Goal: Task Accomplishment & Management: Complete application form

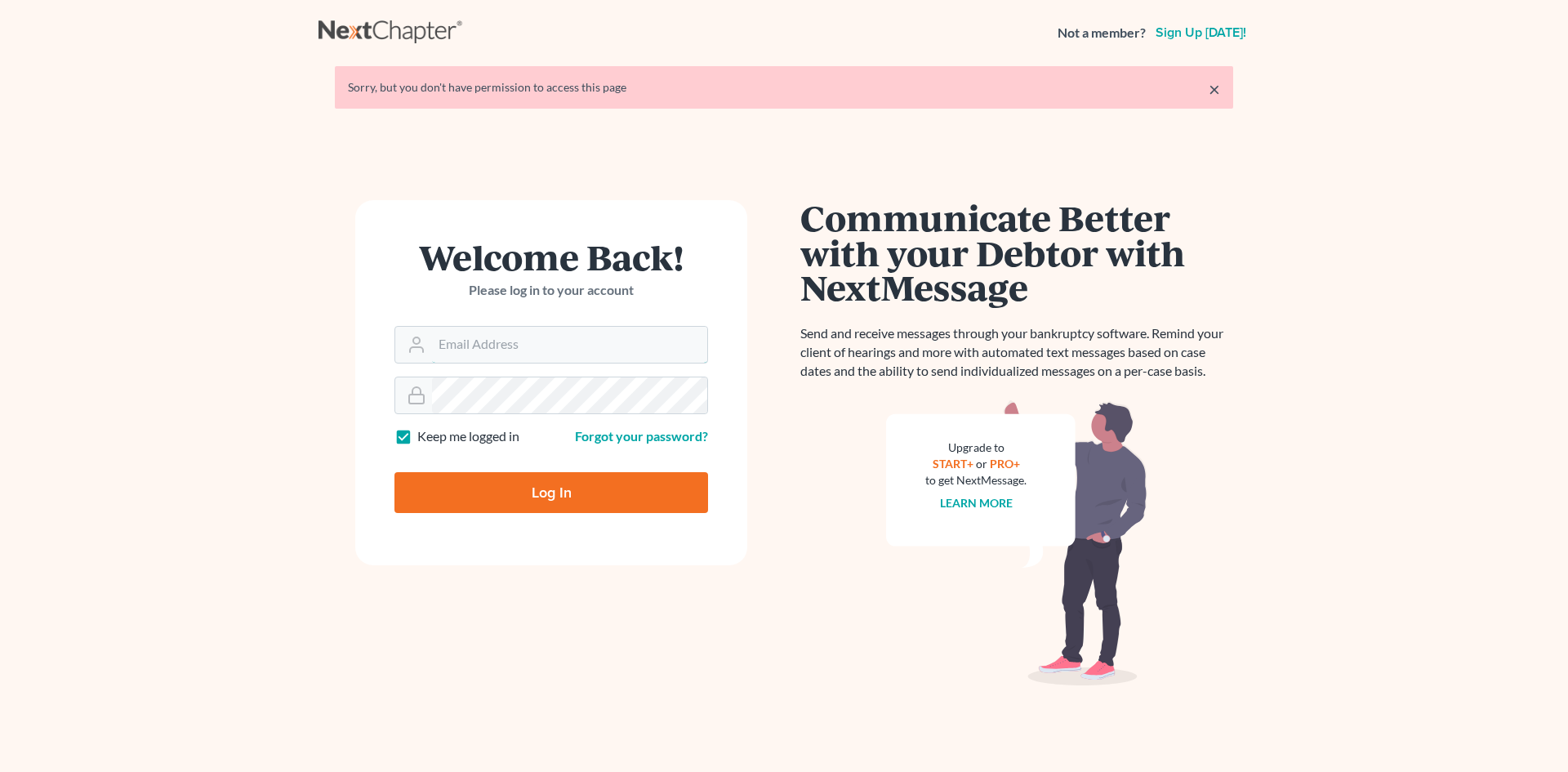
type input "blumlawfirm@gmail.com"
click at [502, 474] on input "Log In" at bounding box center [552, 492] width 314 height 41
type input "Thinking..."
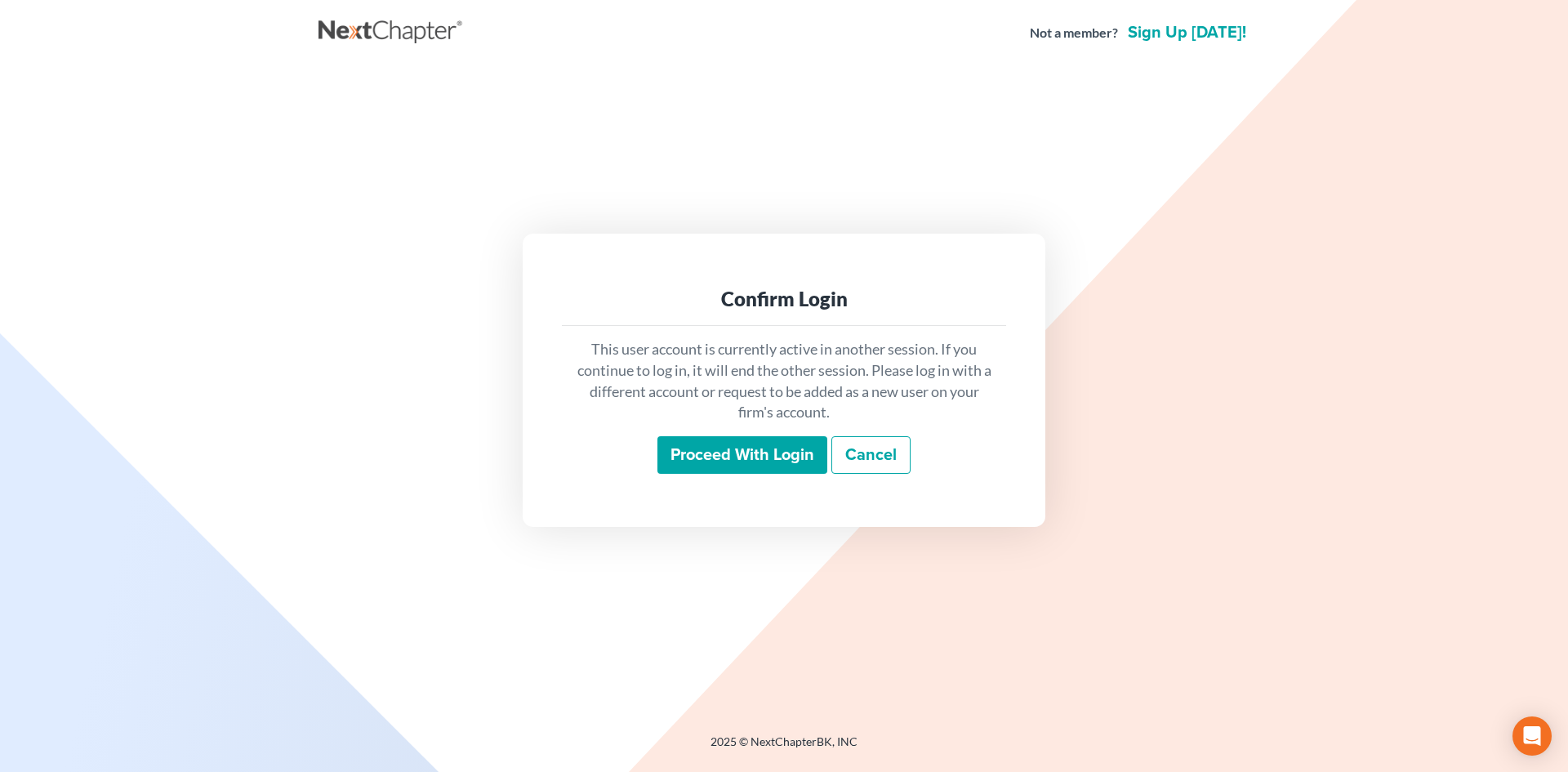
click at [892, 460] on link "Cancel" at bounding box center [871, 455] width 79 height 38
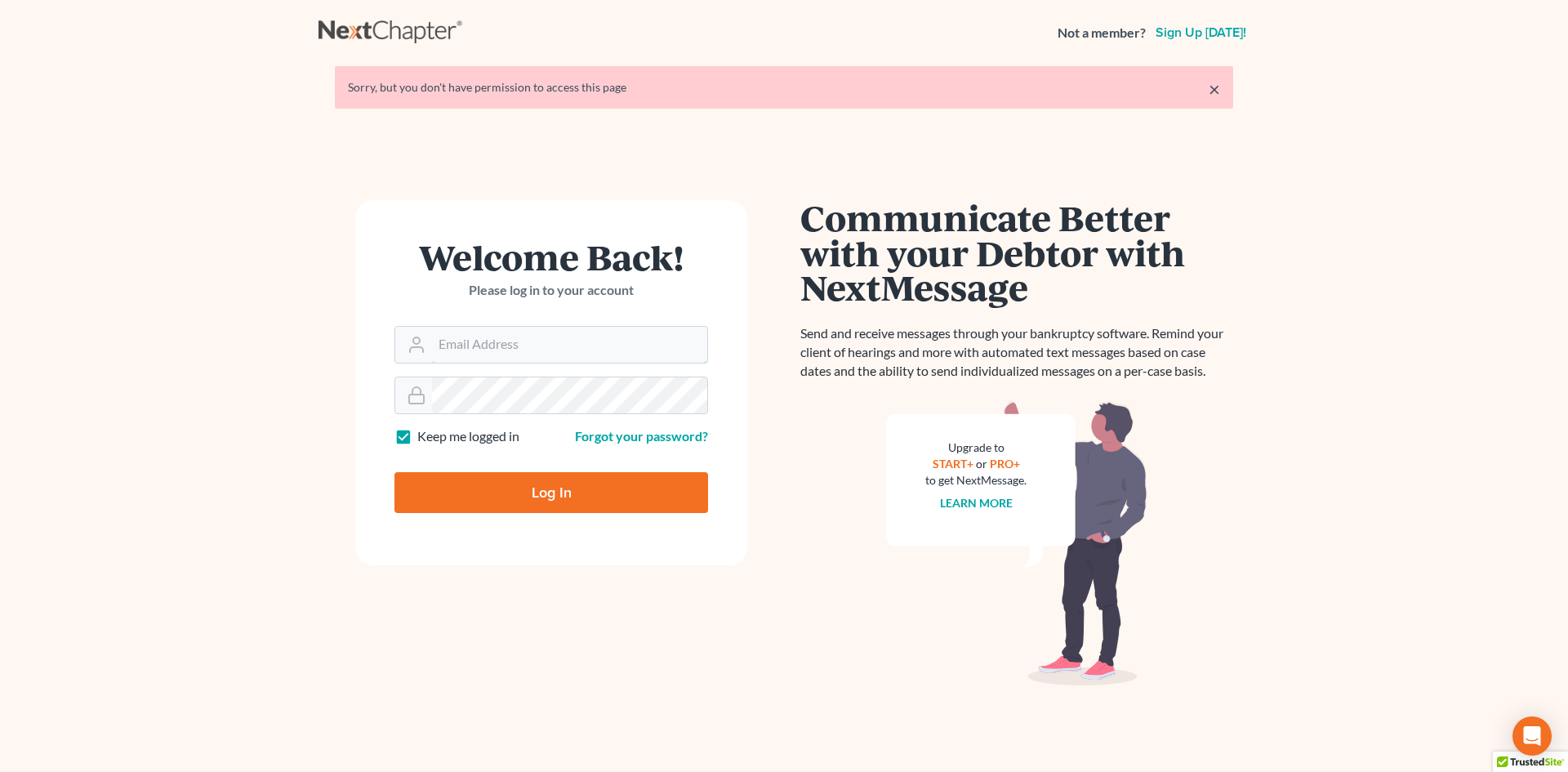
type input "blumlawfirm@gmail.com"
click at [567, 501] on input "Log In" at bounding box center [552, 492] width 314 height 41
type input "Thinking..."
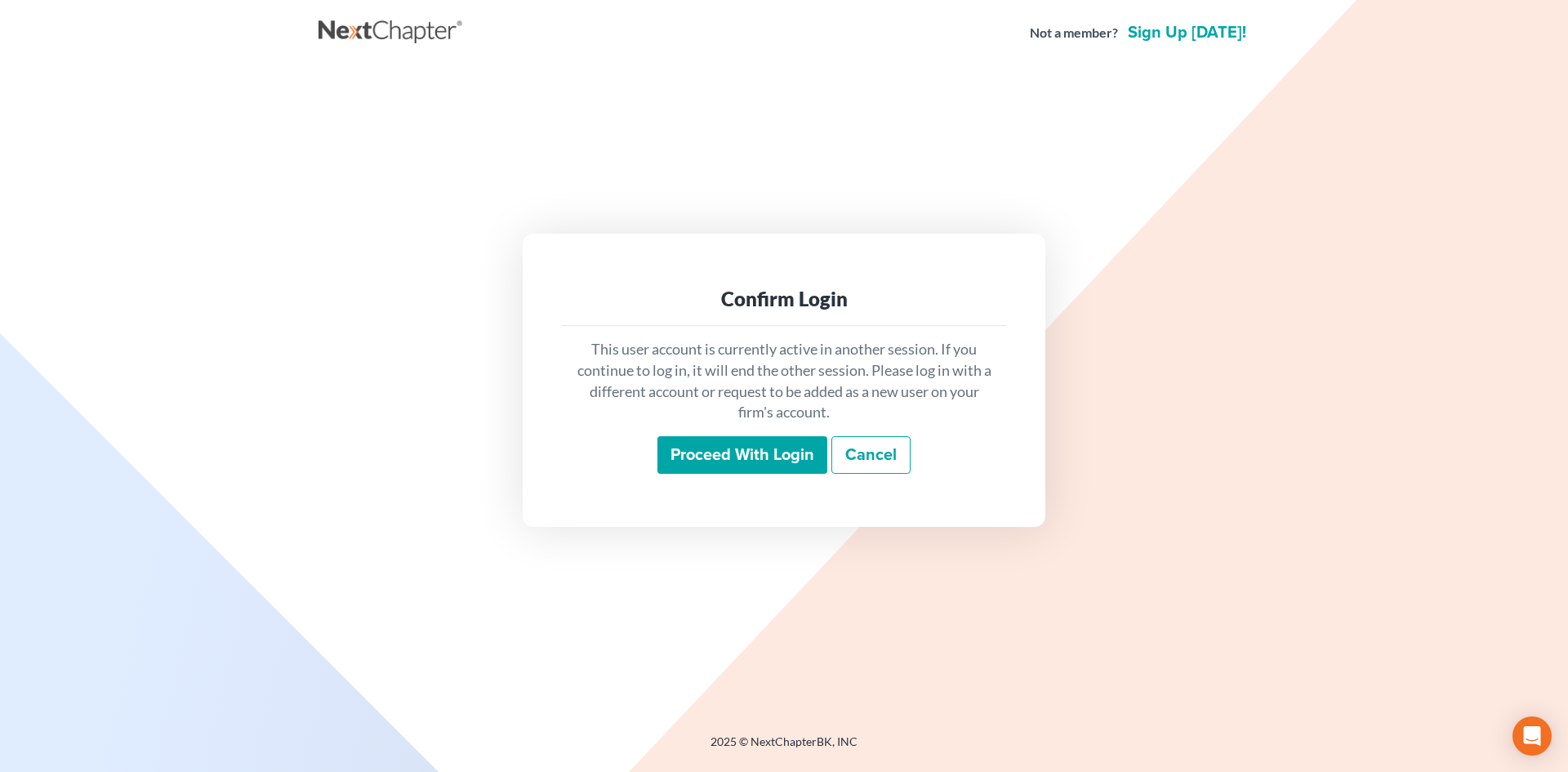
click at [709, 464] on input "Proceed with login" at bounding box center [742, 455] width 170 height 38
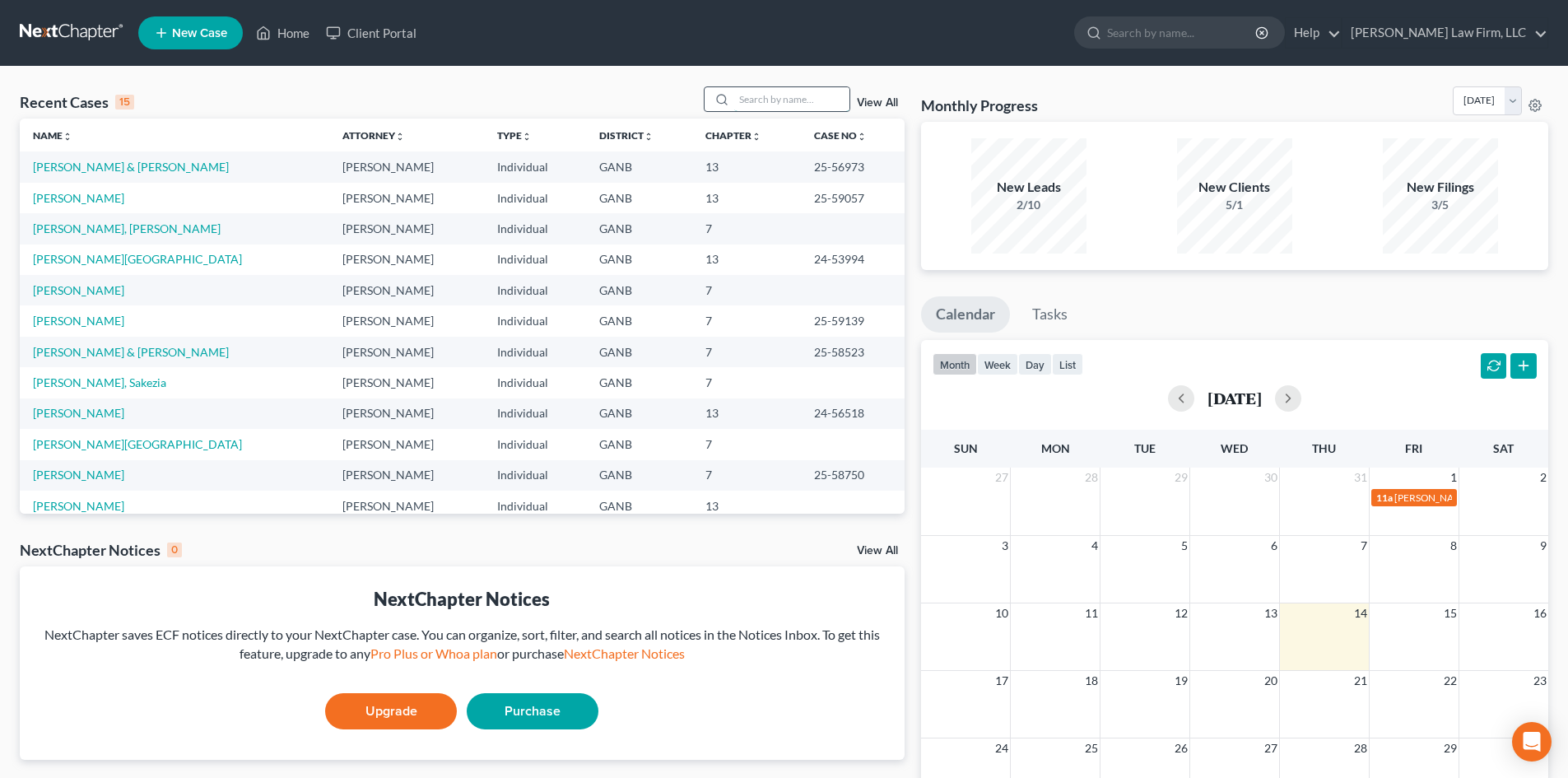
click at [759, 103] on input "search" at bounding box center [791, 99] width 115 height 24
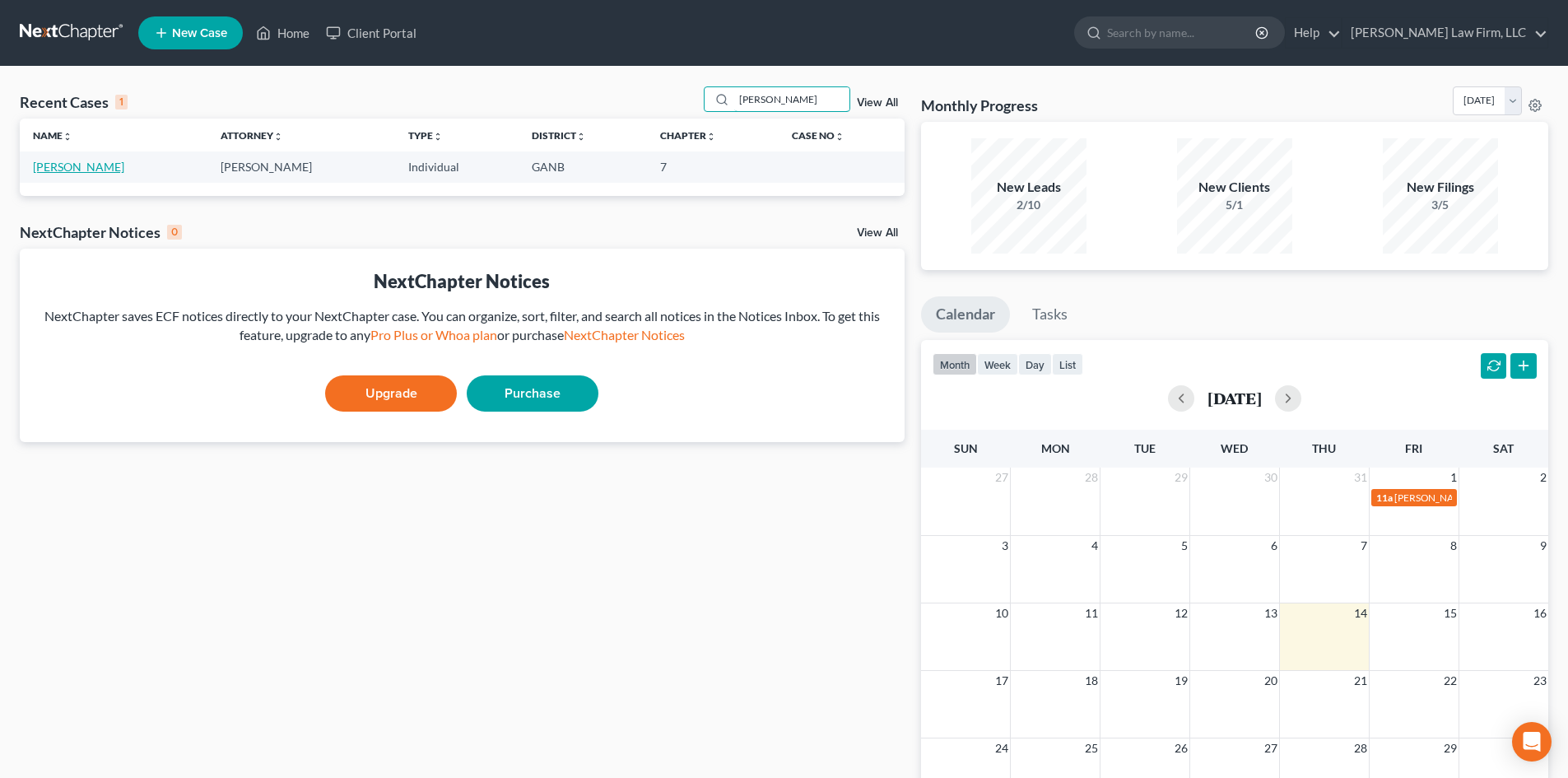
type input "collins"
click at [75, 168] on link "Collins, Keyana" at bounding box center [79, 167] width 92 height 14
select select "10"
select select "6"
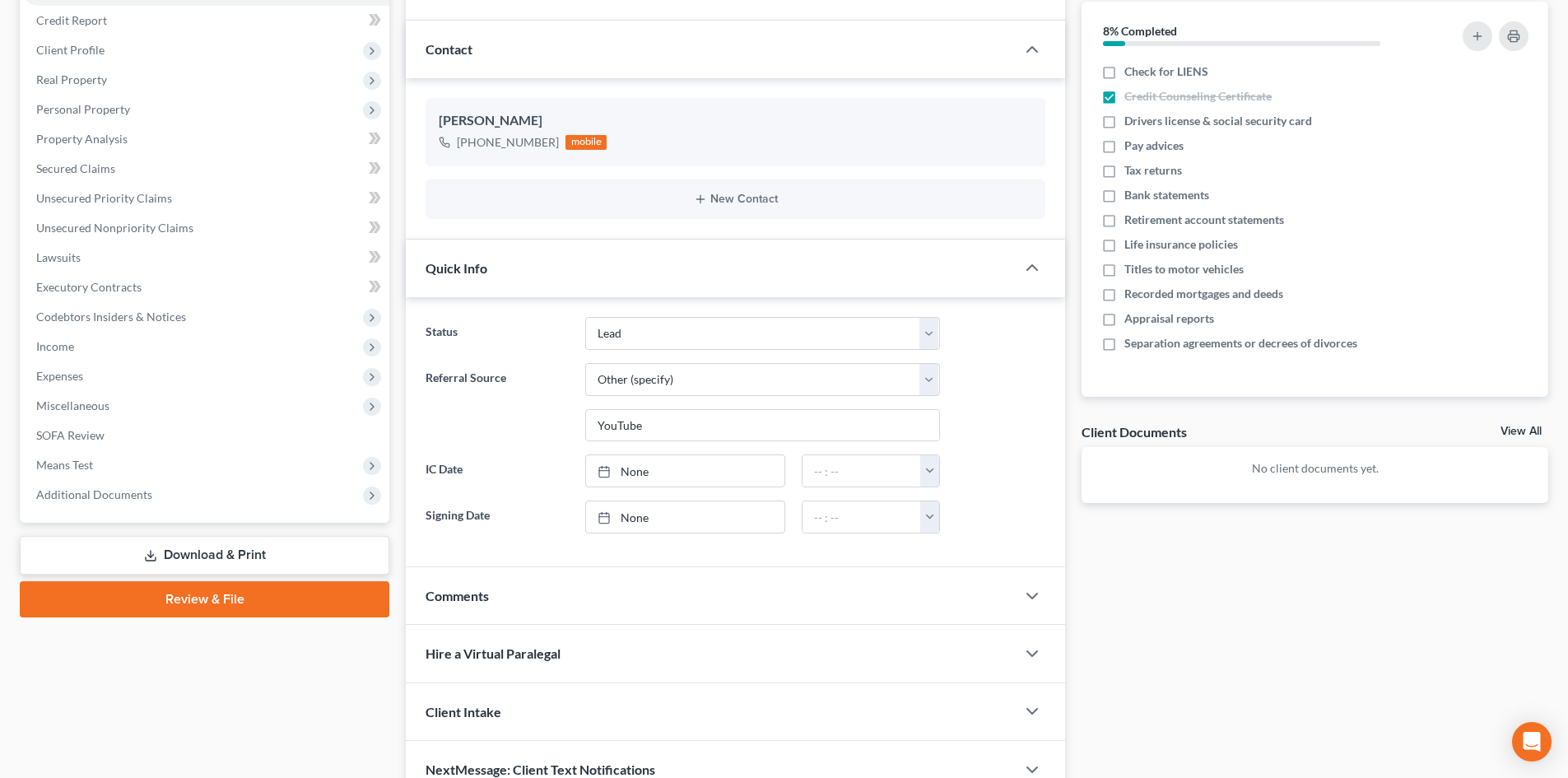
scroll to position [220, 0]
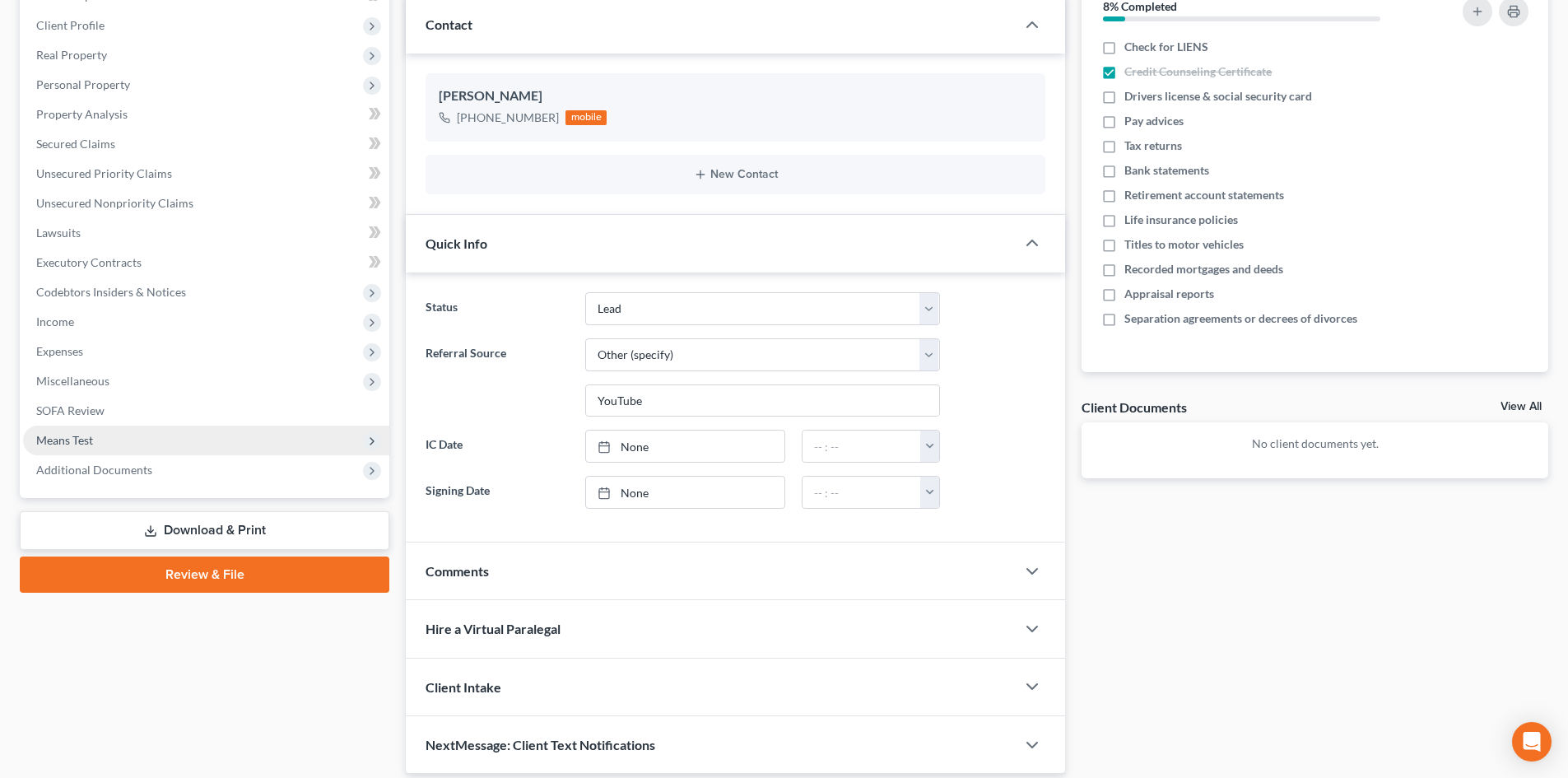
click at [61, 441] on span "Means Test" at bounding box center [65, 440] width 57 height 14
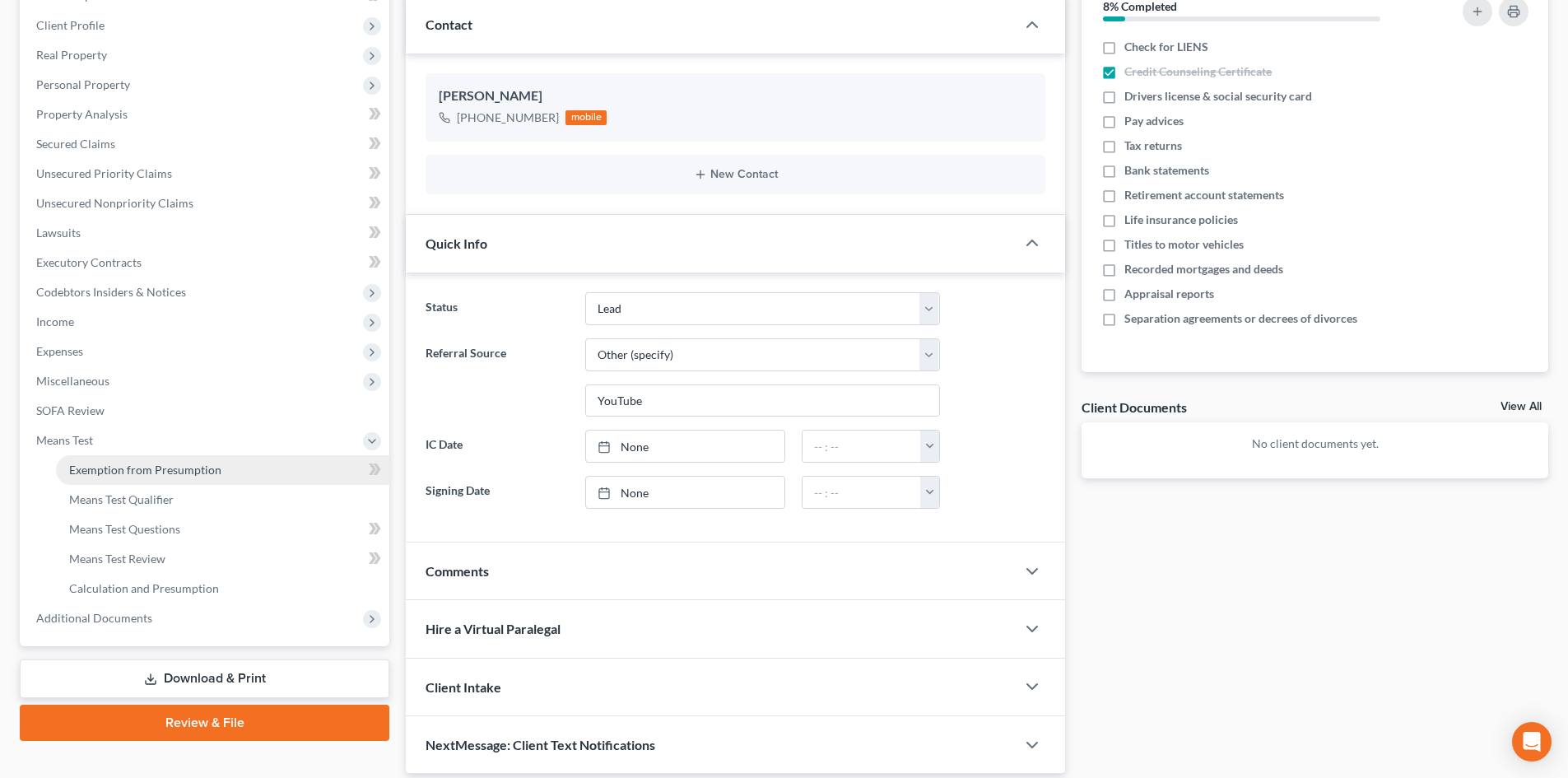
click at [130, 469] on span "Exemption from Presumption" at bounding box center [145, 469] width 152 height 14
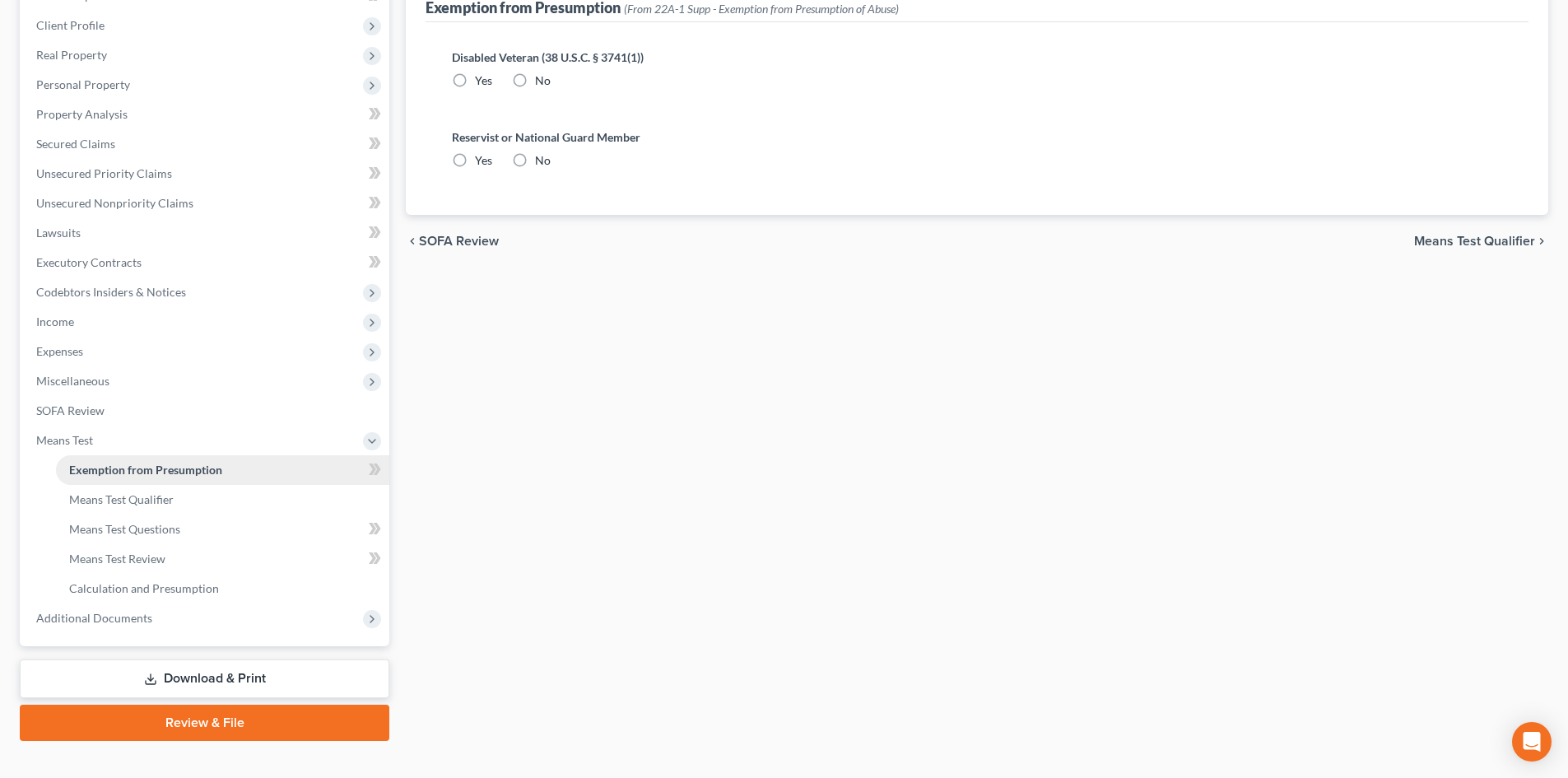
scroll to position [91, 0]
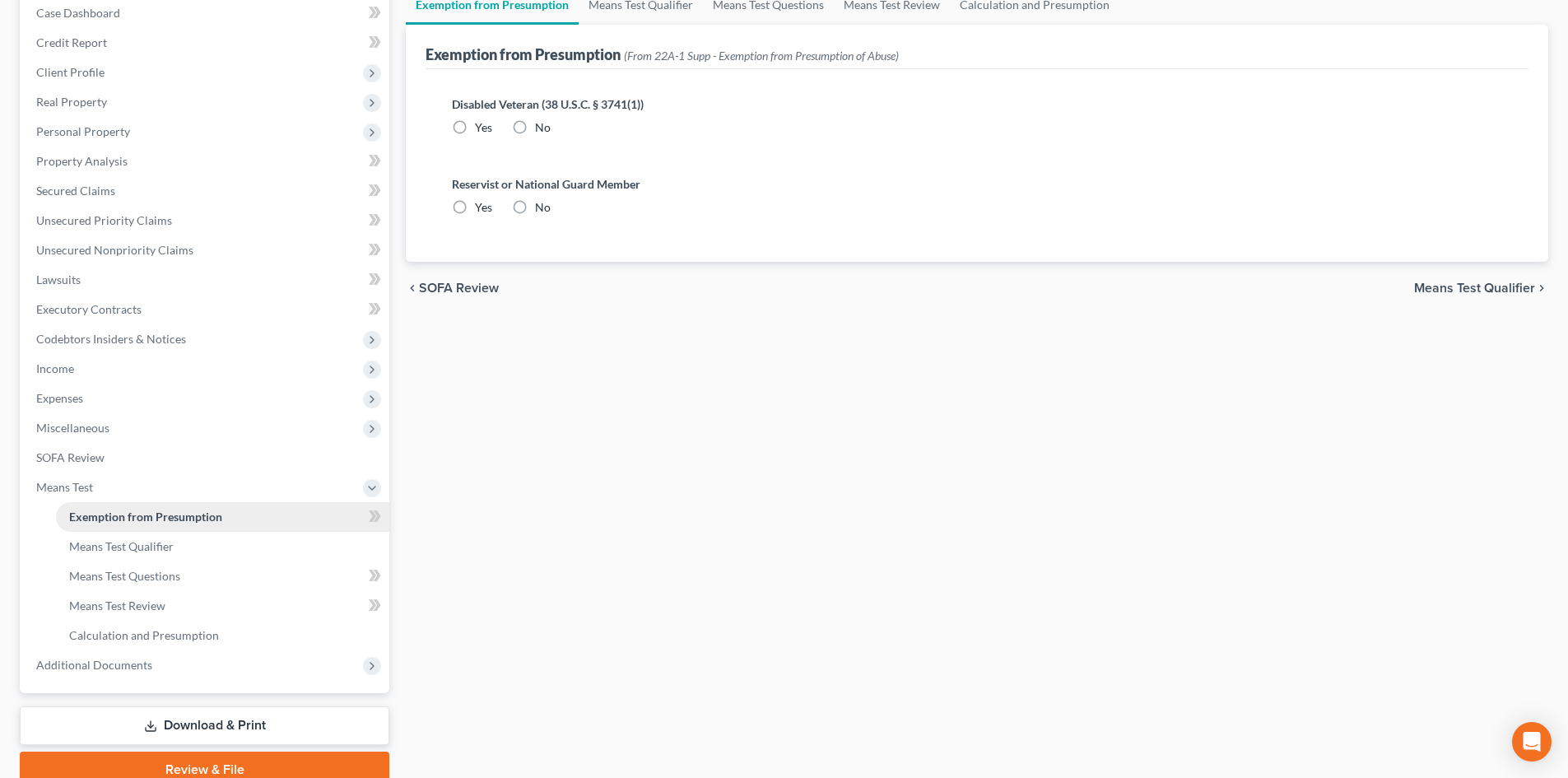
radio input "true"
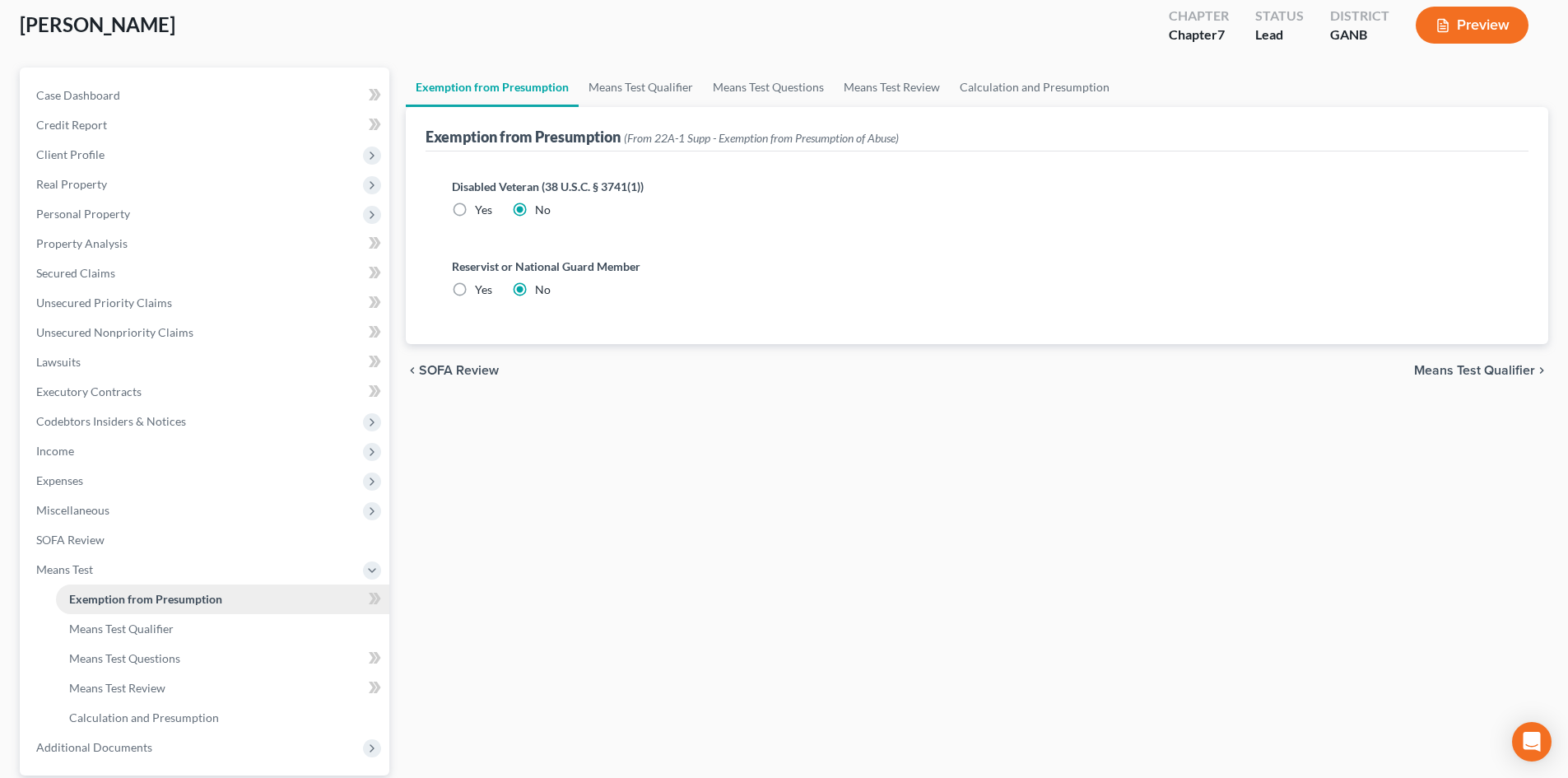
scroll to position [0, 0]
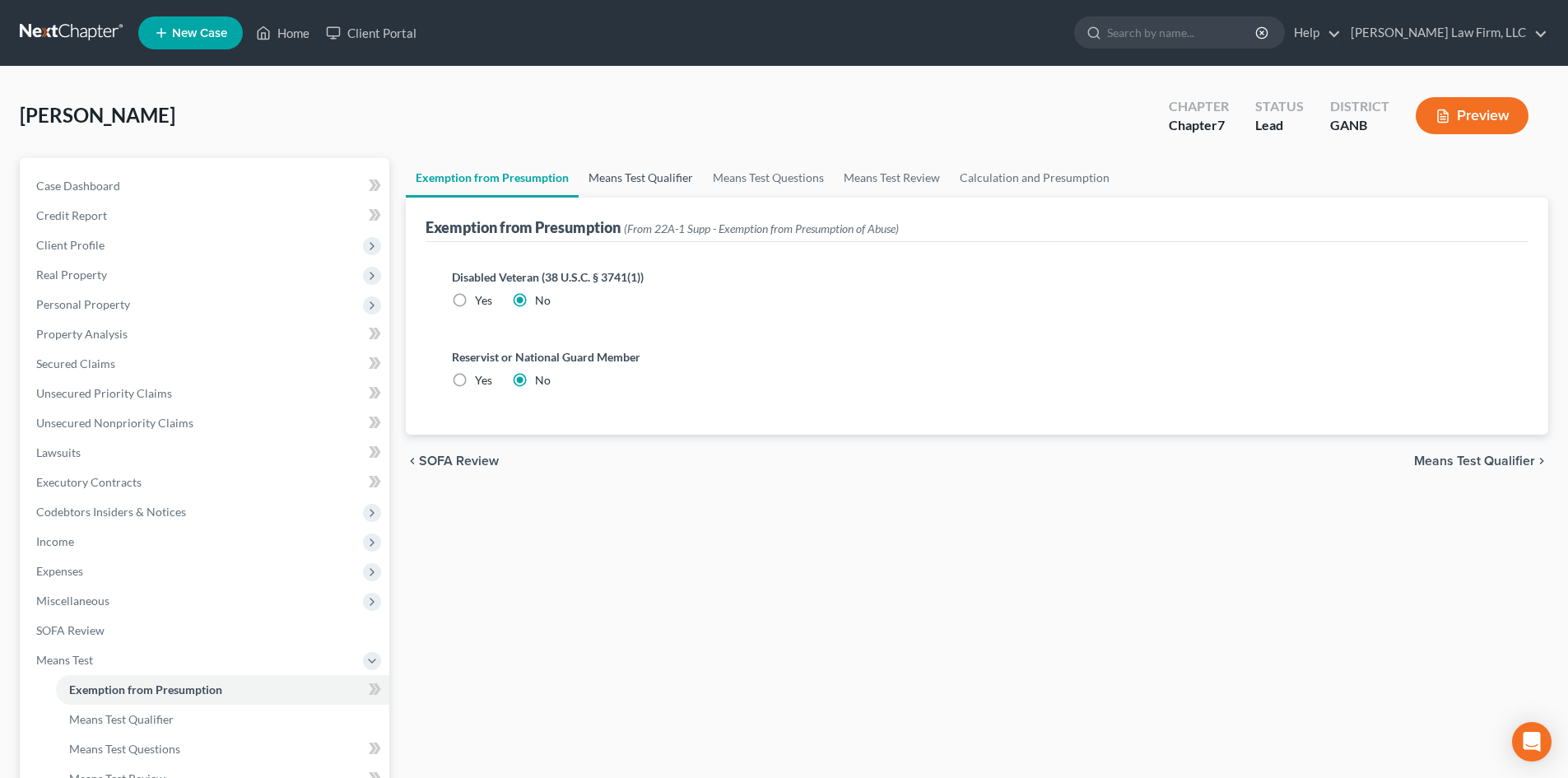
click at [605, 176] on link "Means Test Qualifier" at bounding box center [641, 178] width 125 height 40
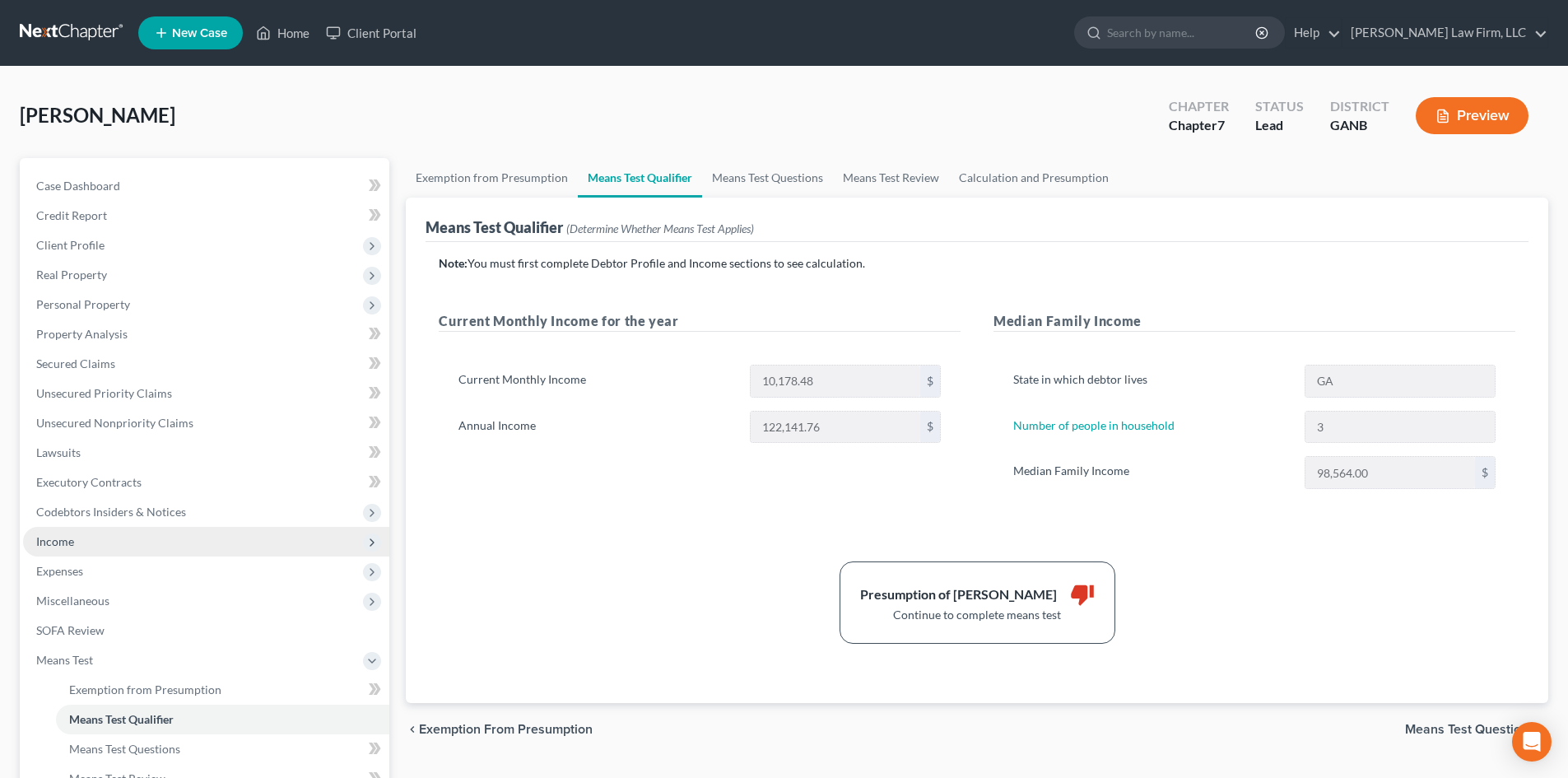
click at [69, 542] on span "Income" at bounding box center [55, 541] width 38 height 14
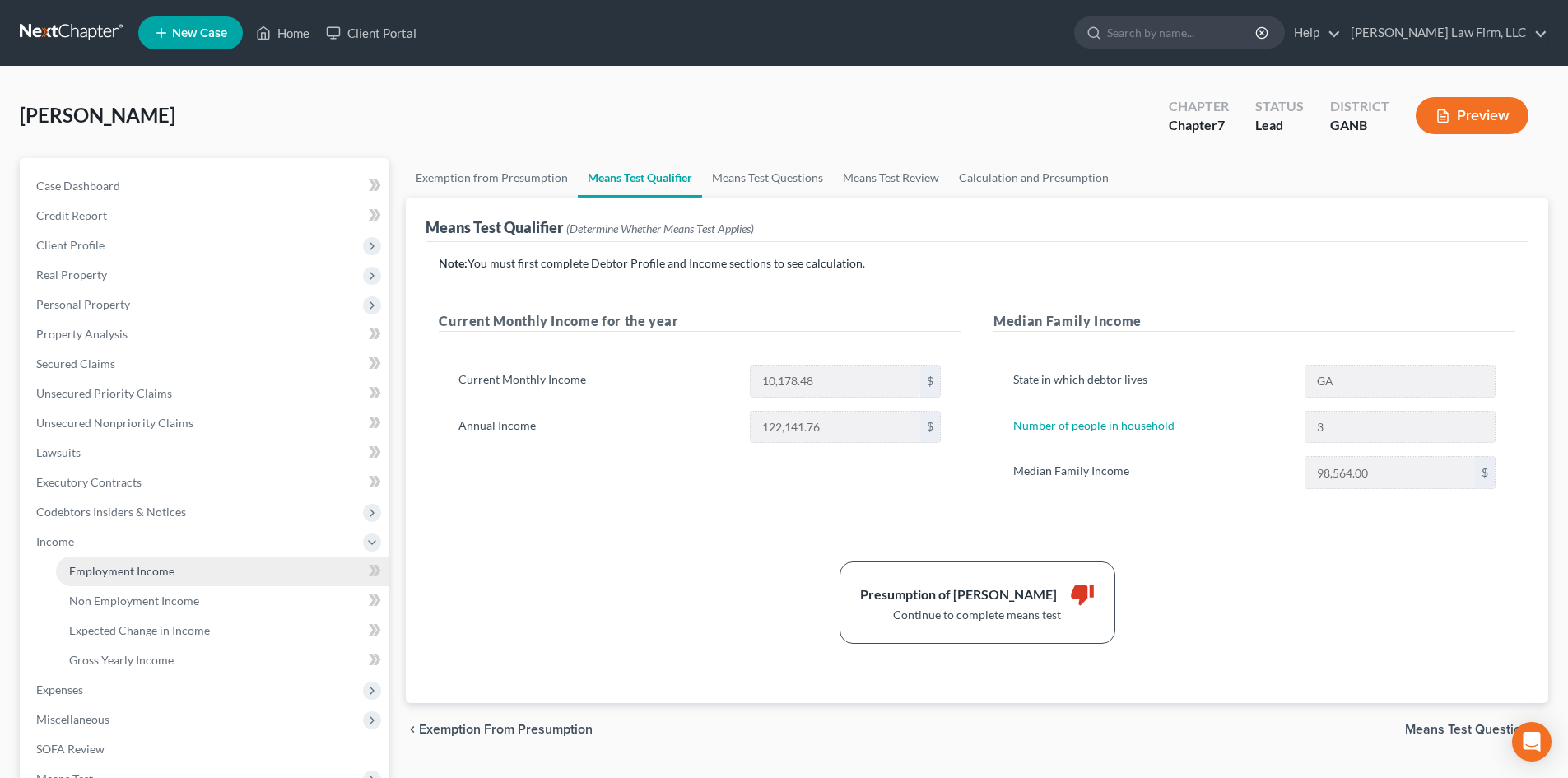
click at [139, 575] on span "Employment Income" at bounding box center [122, 571] width 106 height 14
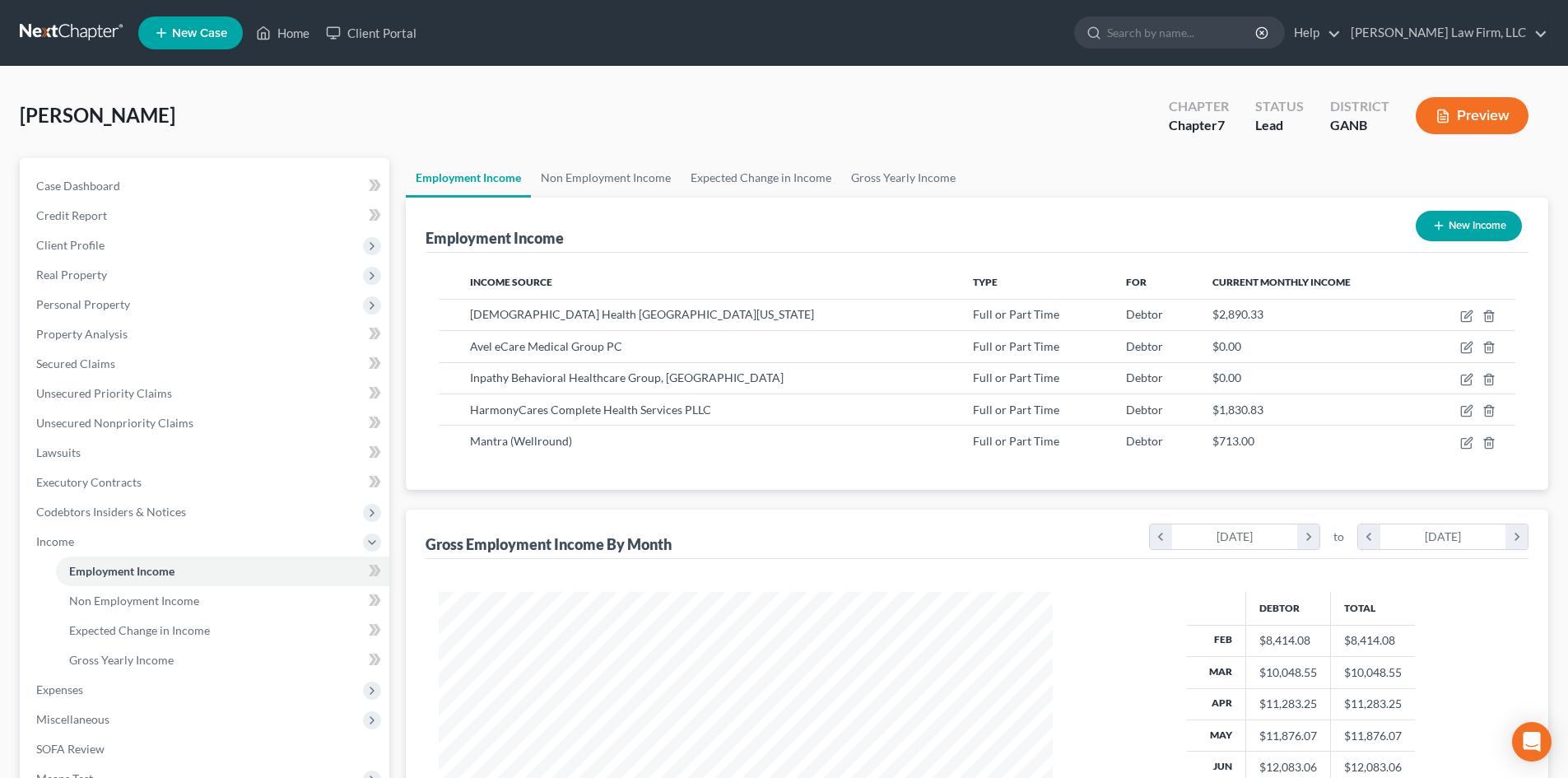
scroll to position [307, 647]
click at [99, 400] on link "Unsecured Priority Claims" at bounding box center [207, 393] width 367 height 29
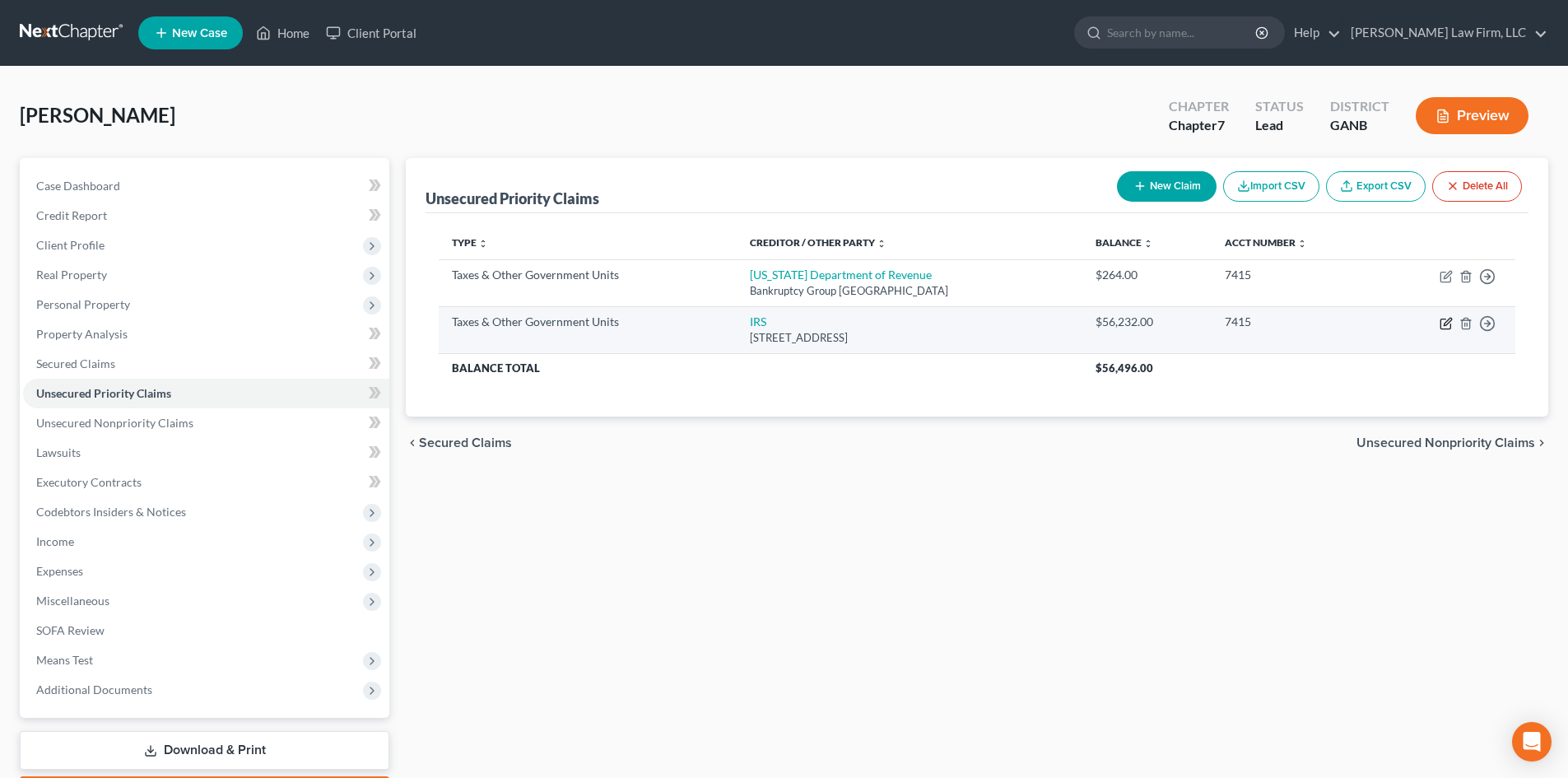
click at [1447, 324] on icon "button" at bounding box center [1448, 321] width 8 height 8
select select "0"
select select "39"
select select "0"
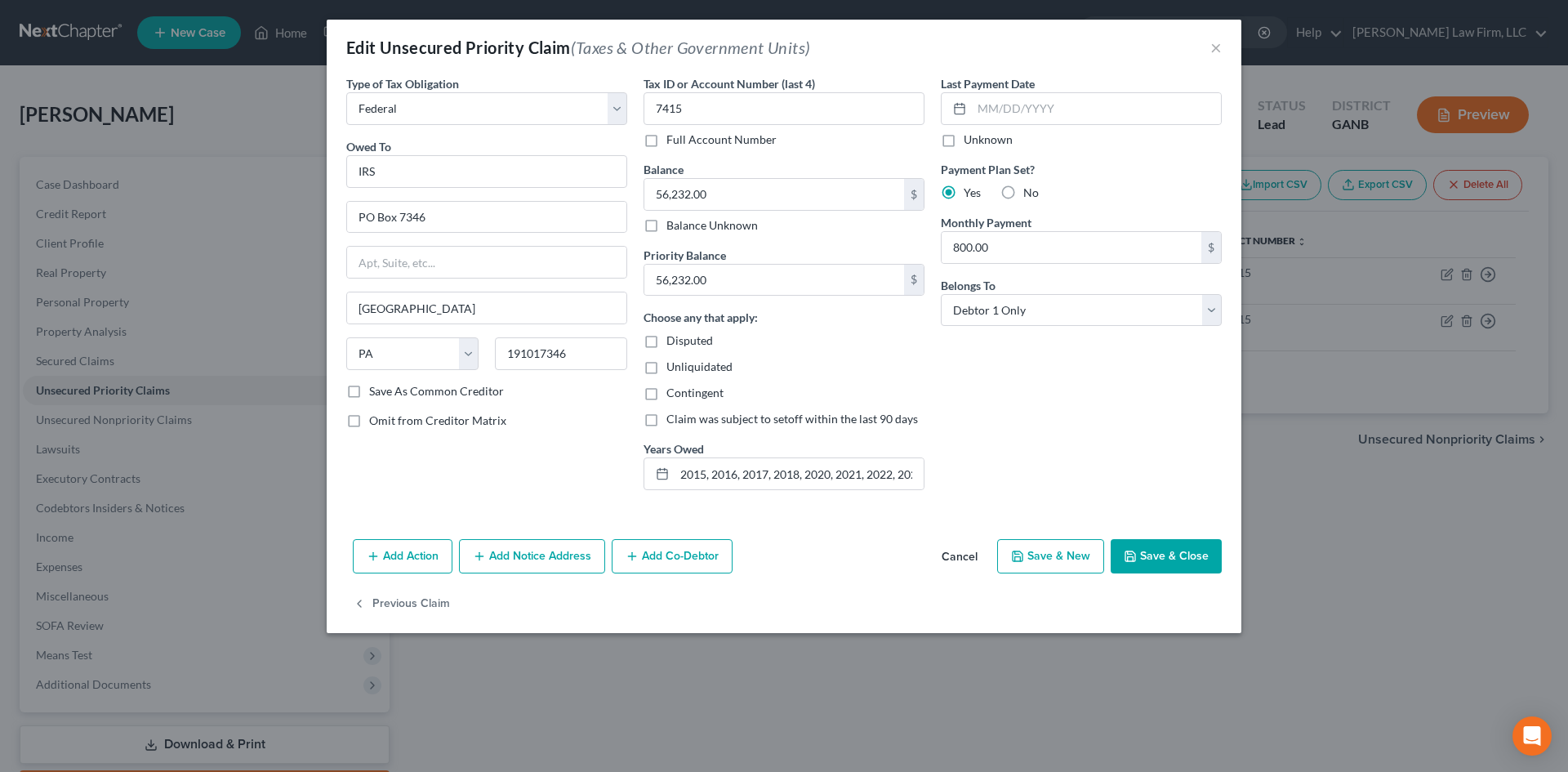
click at [1209, 42] on div "Edit Unsecured Priority Claim (Taxes & Other Government Units) ×" at bounding box center [784, 47] width 914 height 56
click at [1215, 49] on button "×" at bounding box center [1215, 47] width 11 height 20
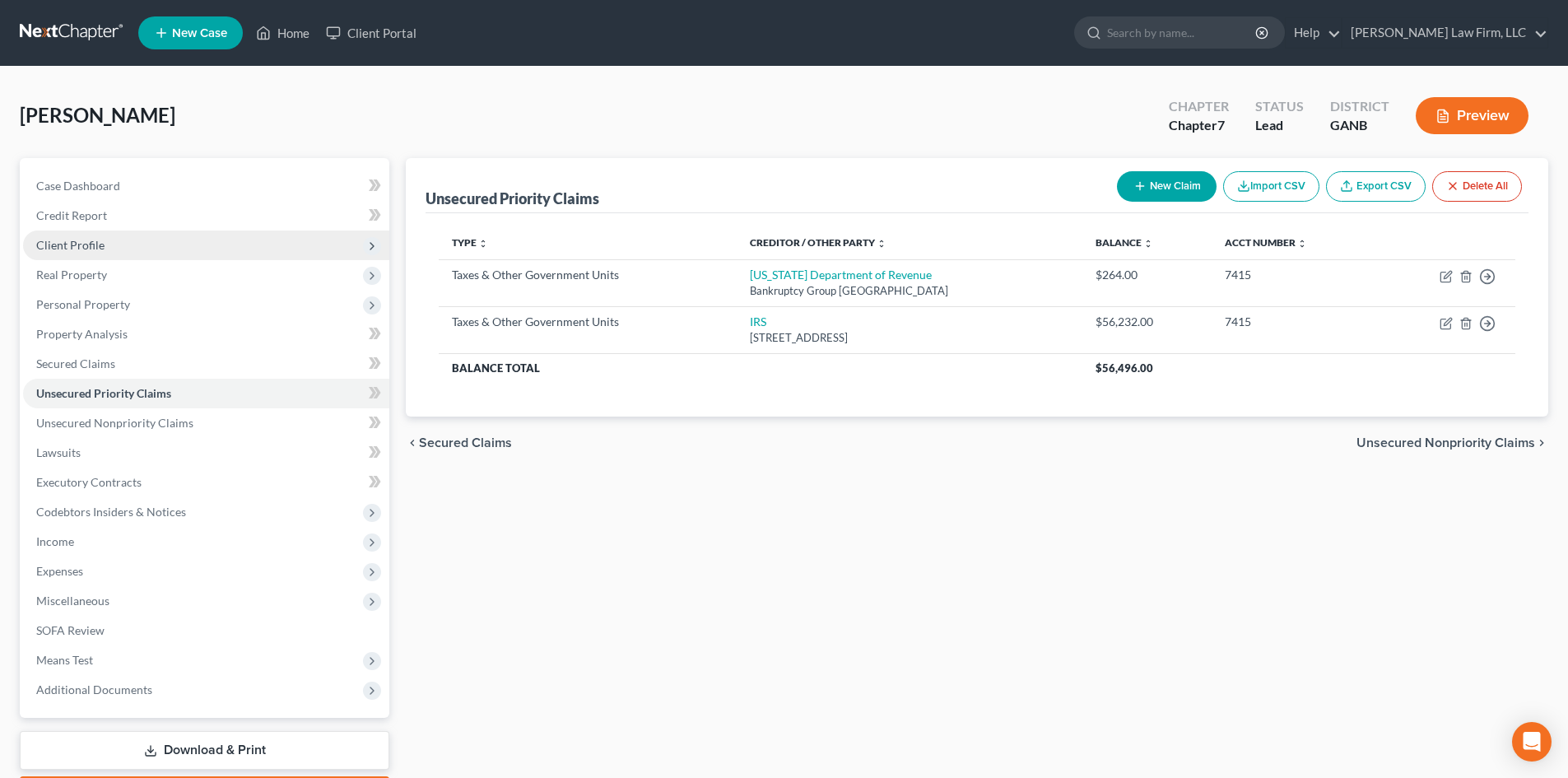
click at [73, 251] on span "Client Profile" at bounding box center [70, 245] width 68 height 14
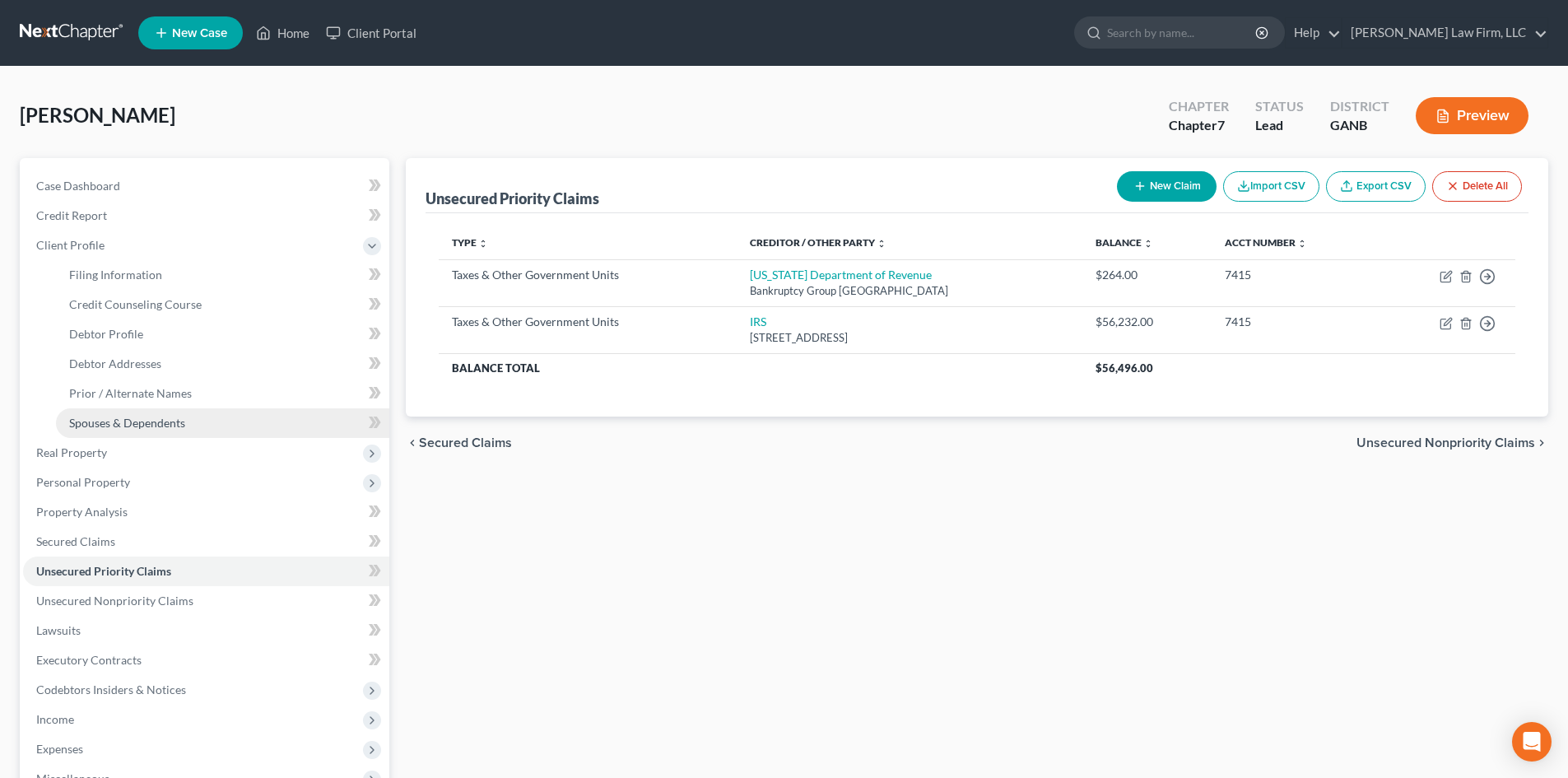
click at [102, 423] on span "Spouses & Dependents" at bounding box center [127, 423] width 116 height 14
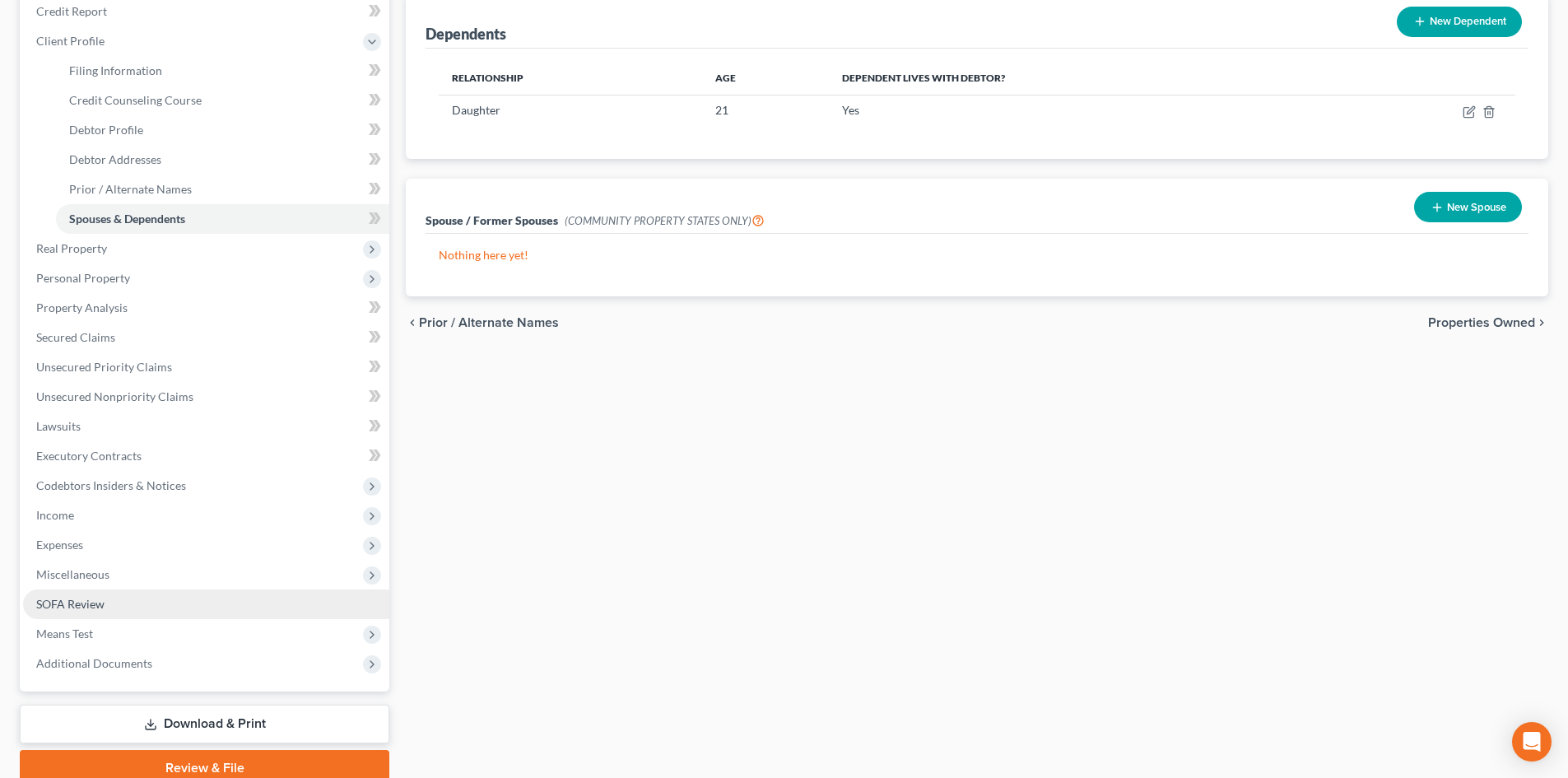
scroll to position [220, 0]
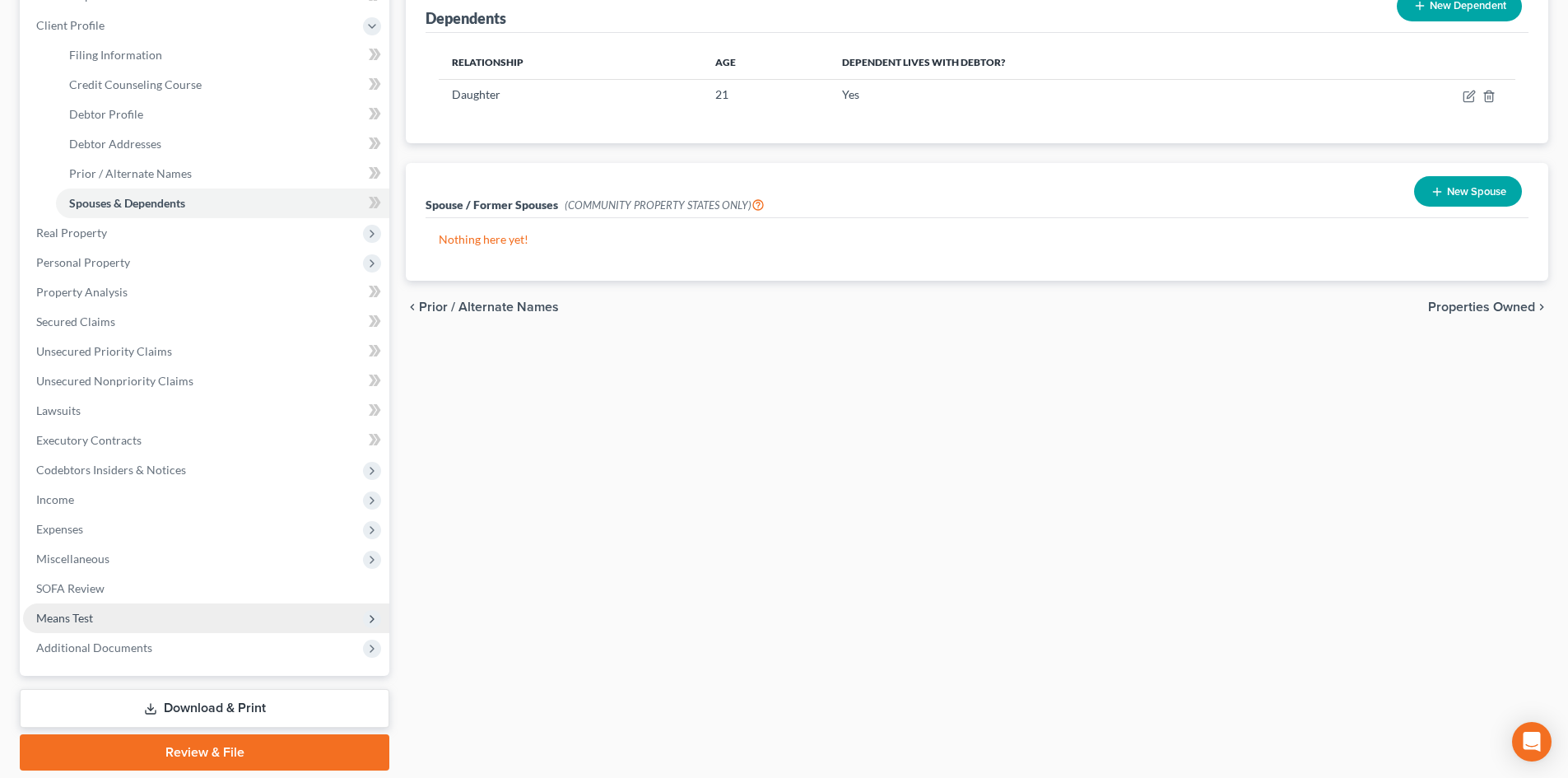
click at [89, 624] on span "Means Test" at bounding box center [65, 617] width 57 height 14
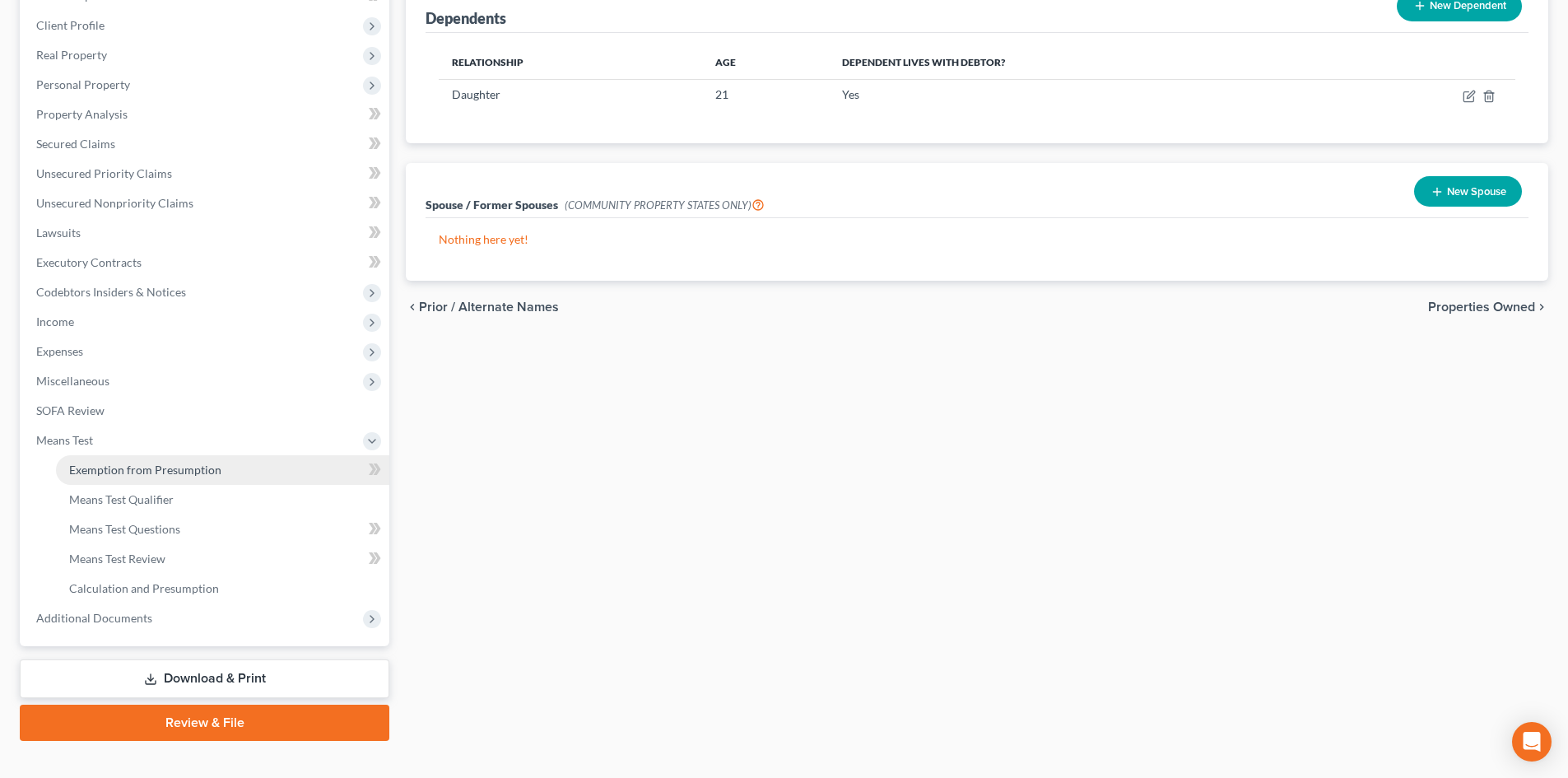
click at [166, 457] on link "Exemption from Presumption" at bounding box center [223, 469] width 334 height 29
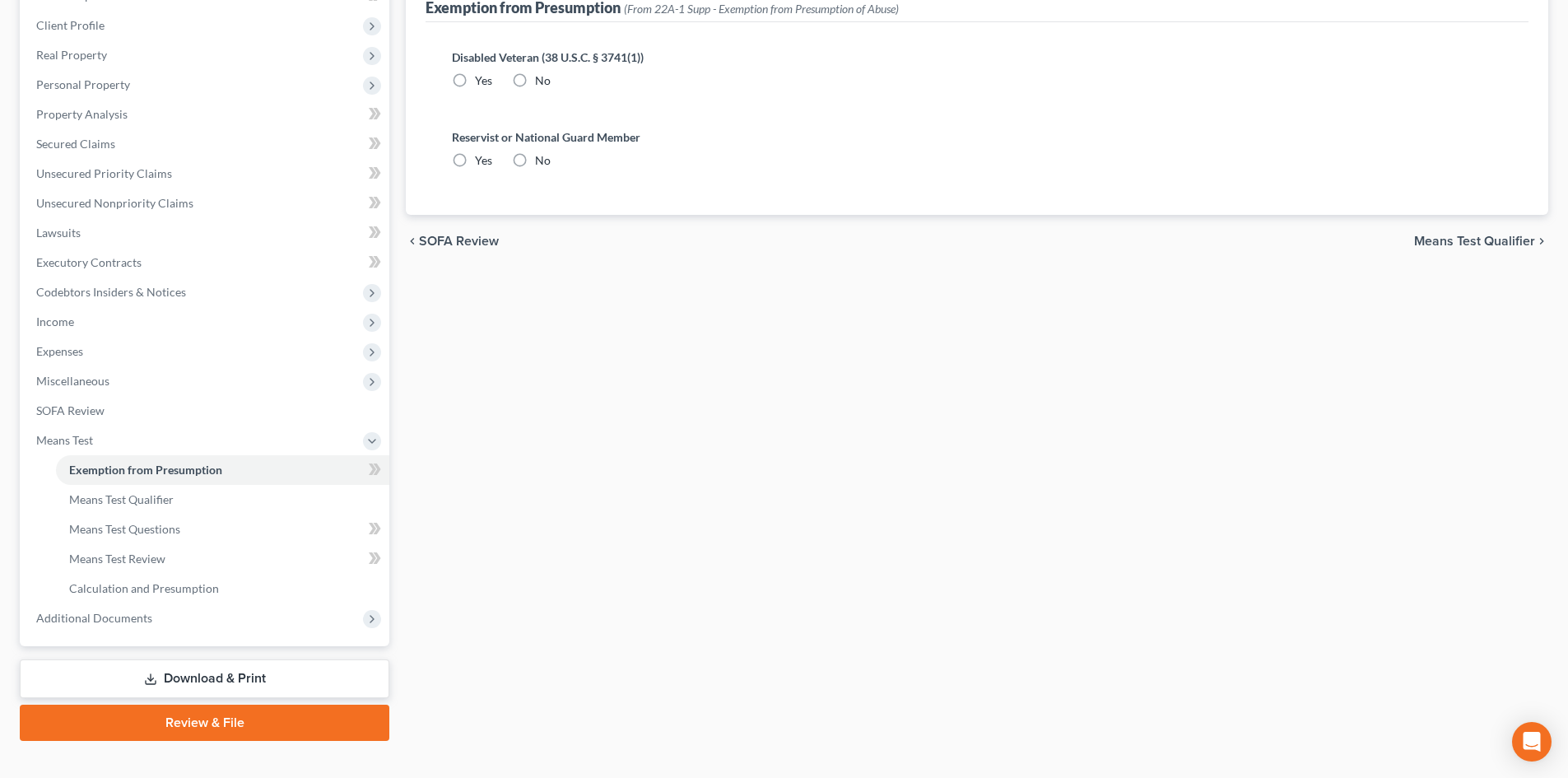
radio input "true"
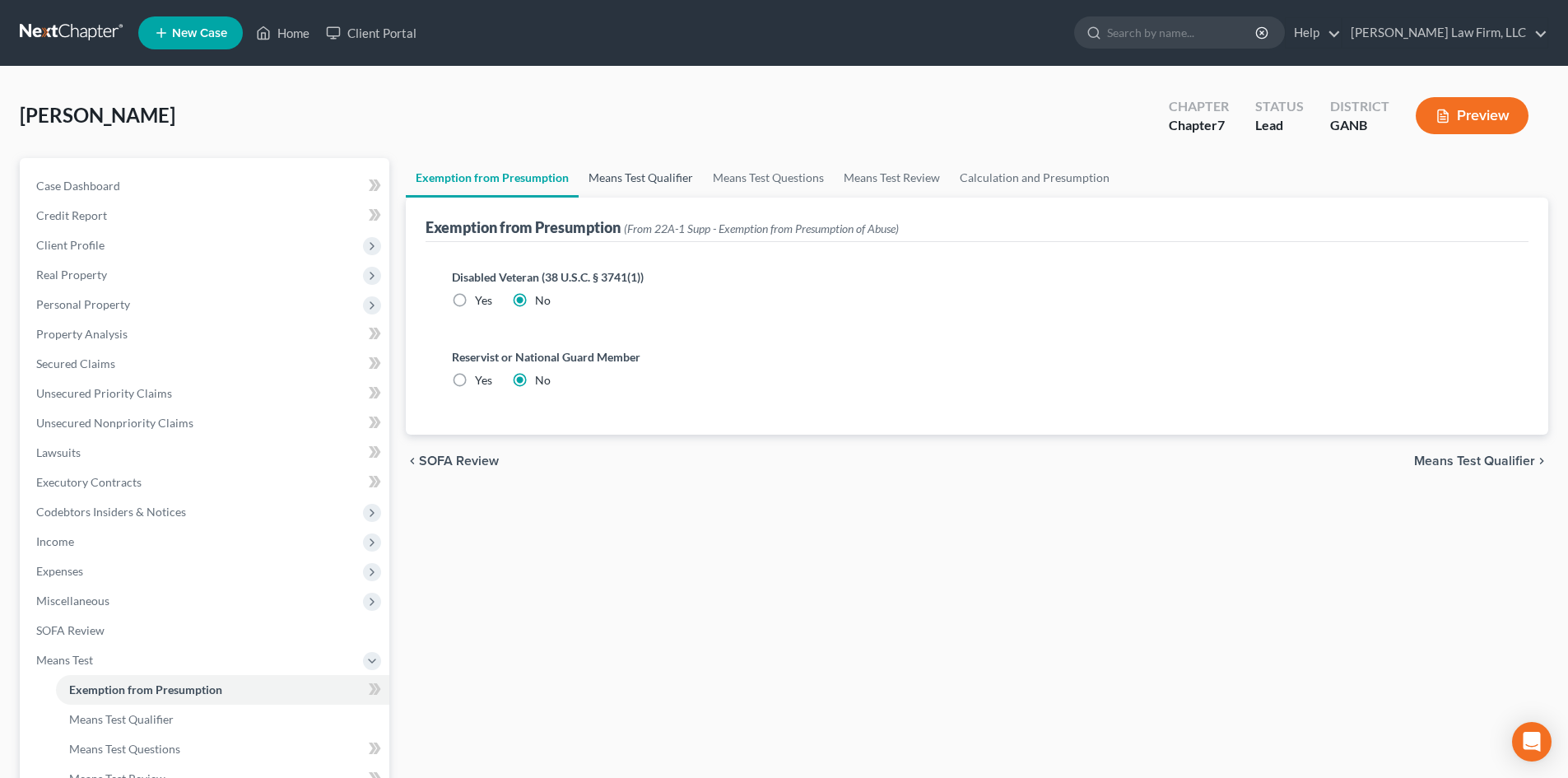
click at [650, 189] on link "Means Test Qualifier" at bounding box center [641, 178] width 125 height 40
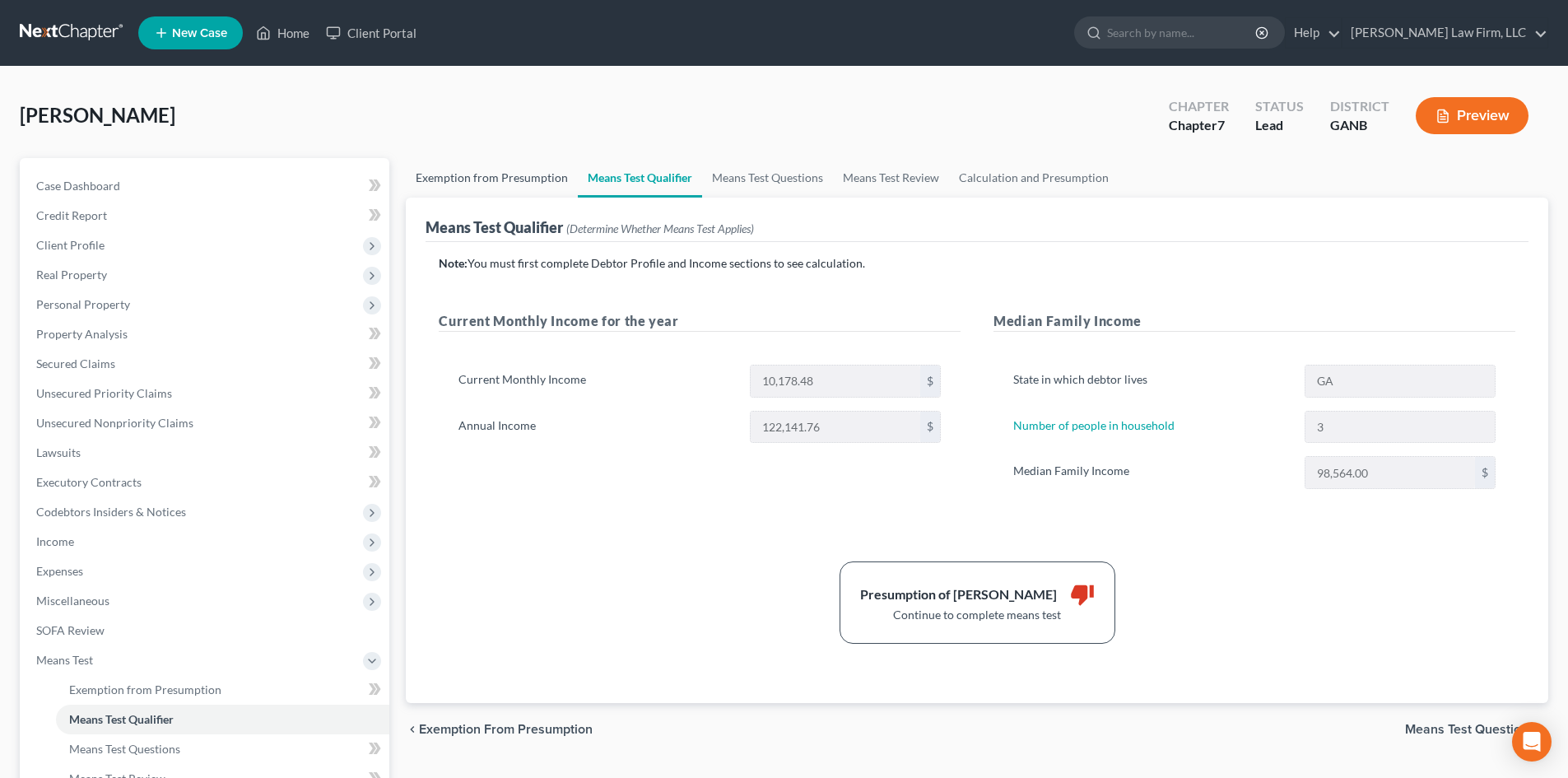
click at [553, 171] on link "Exemption from Presumption" at bounding box center [491, 178] width 172 height 40
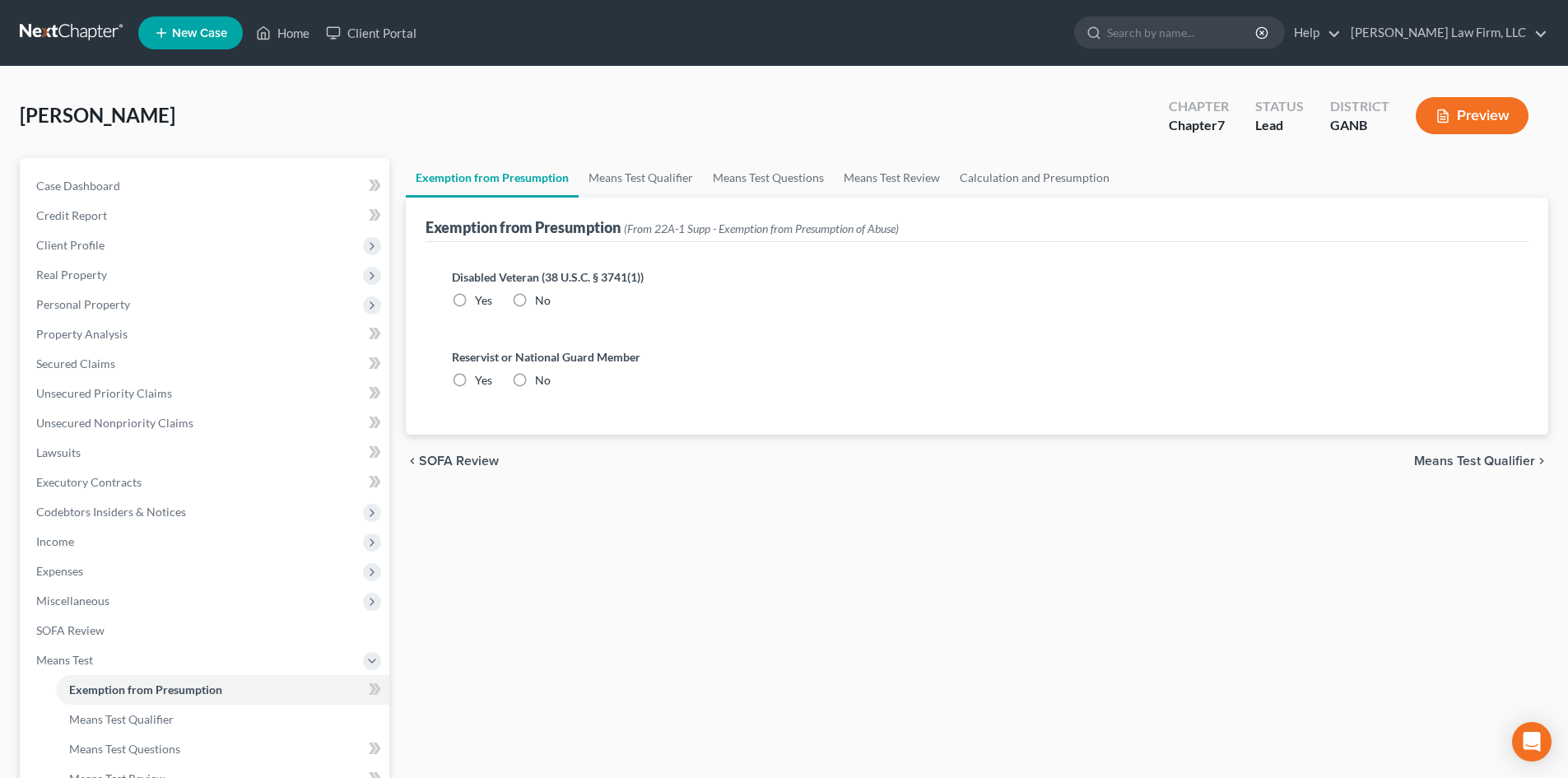
radio input "true"
click at [601, 167] on link "Means Test Qualifier" at bounding box center [641, 178] width 125 height 40
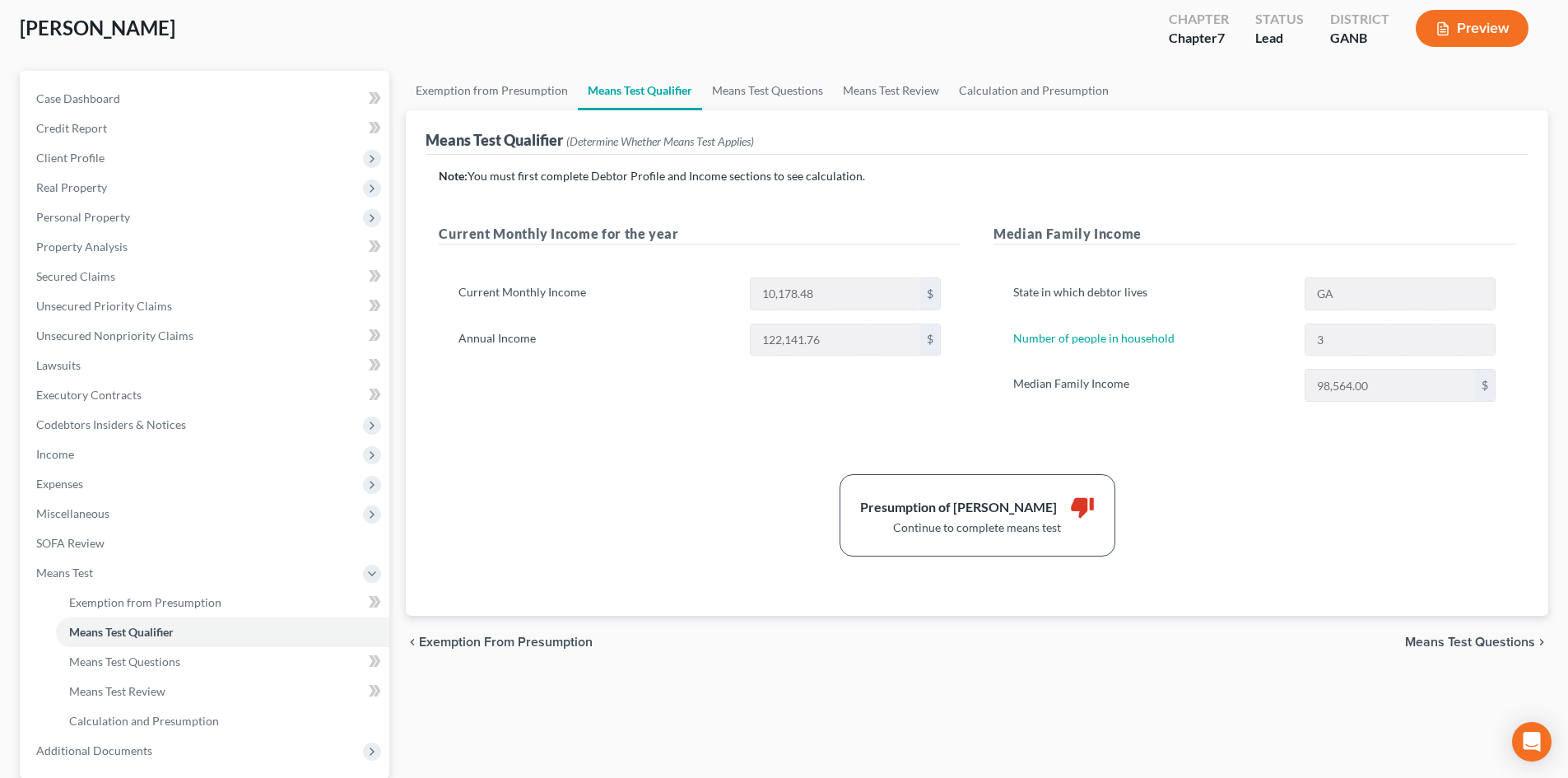
scroll to position [110, 0]
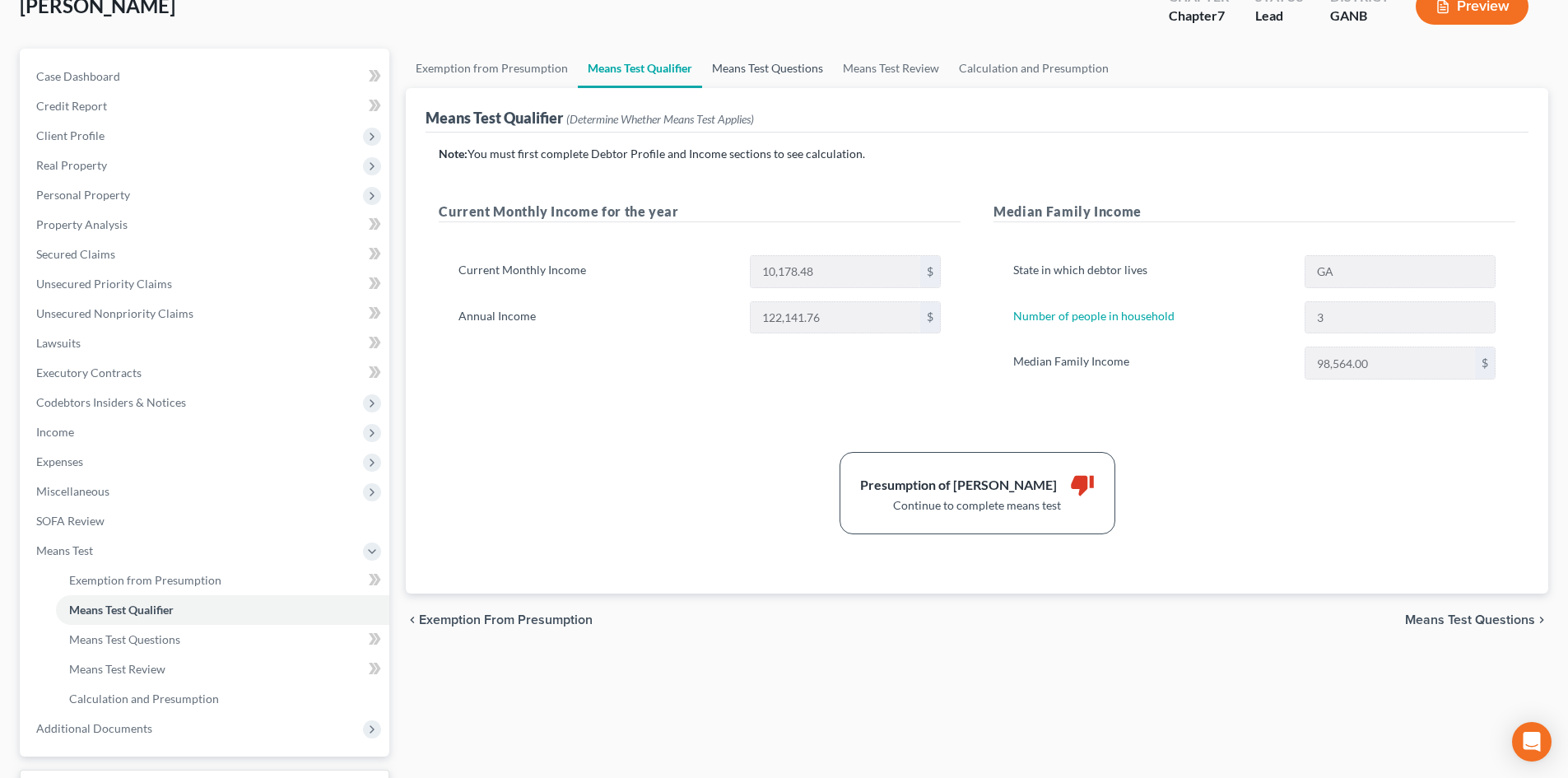
click at [772, 65] on link "Means Test Questions" at bounding box center [767, 68] width 131 height 40
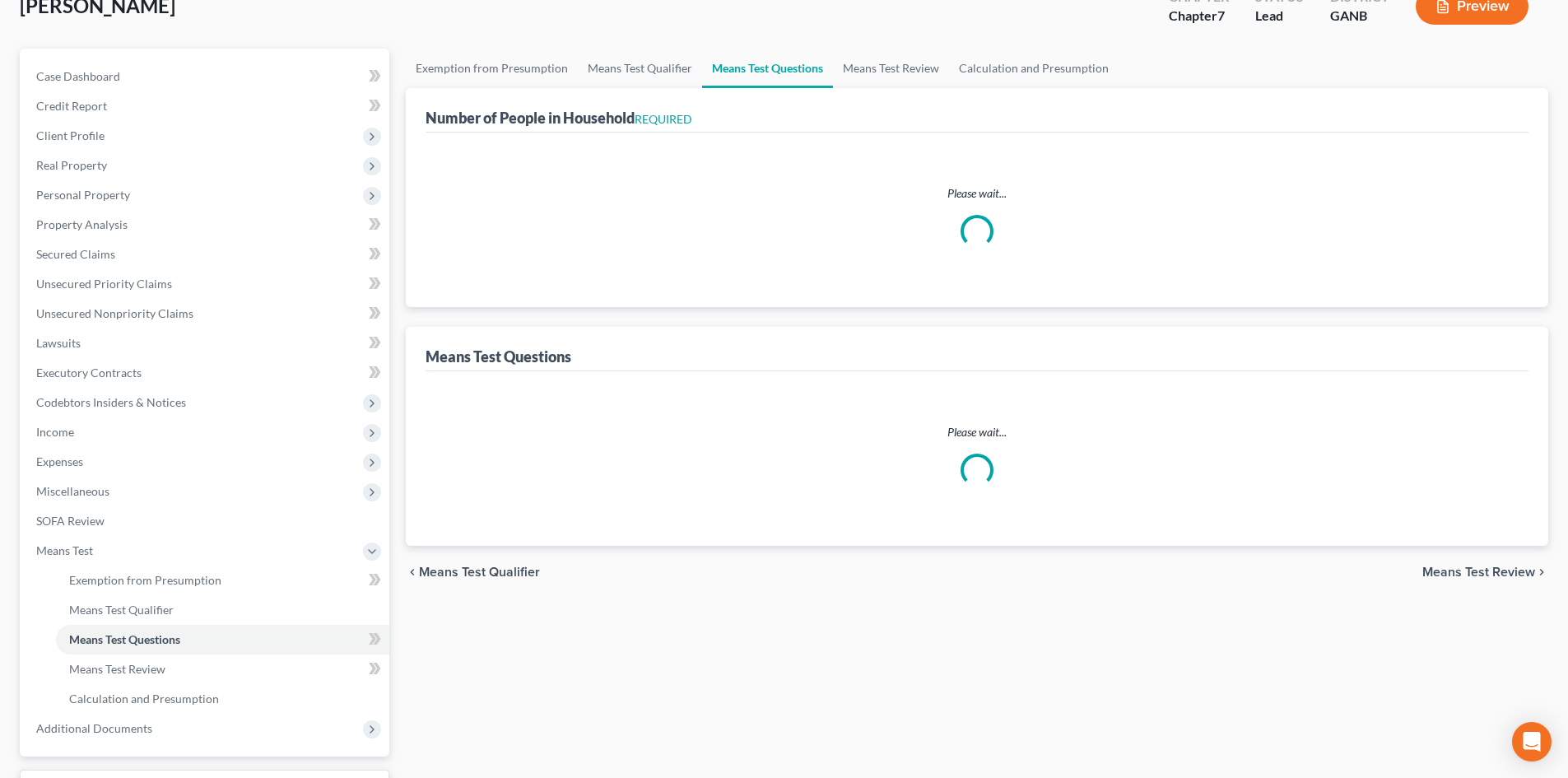
scroll to position [22, 0]
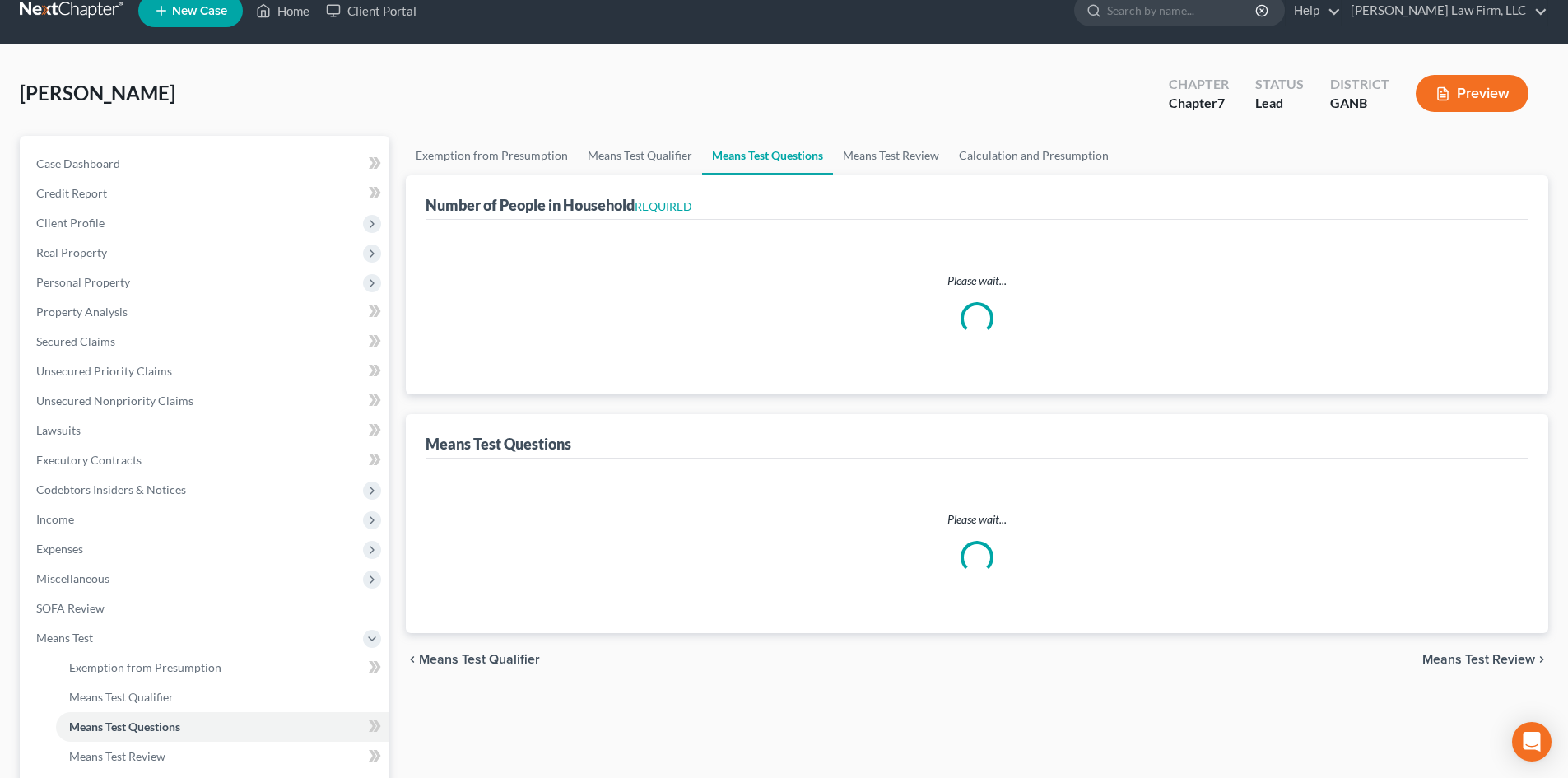
select select "2"
select select "1"
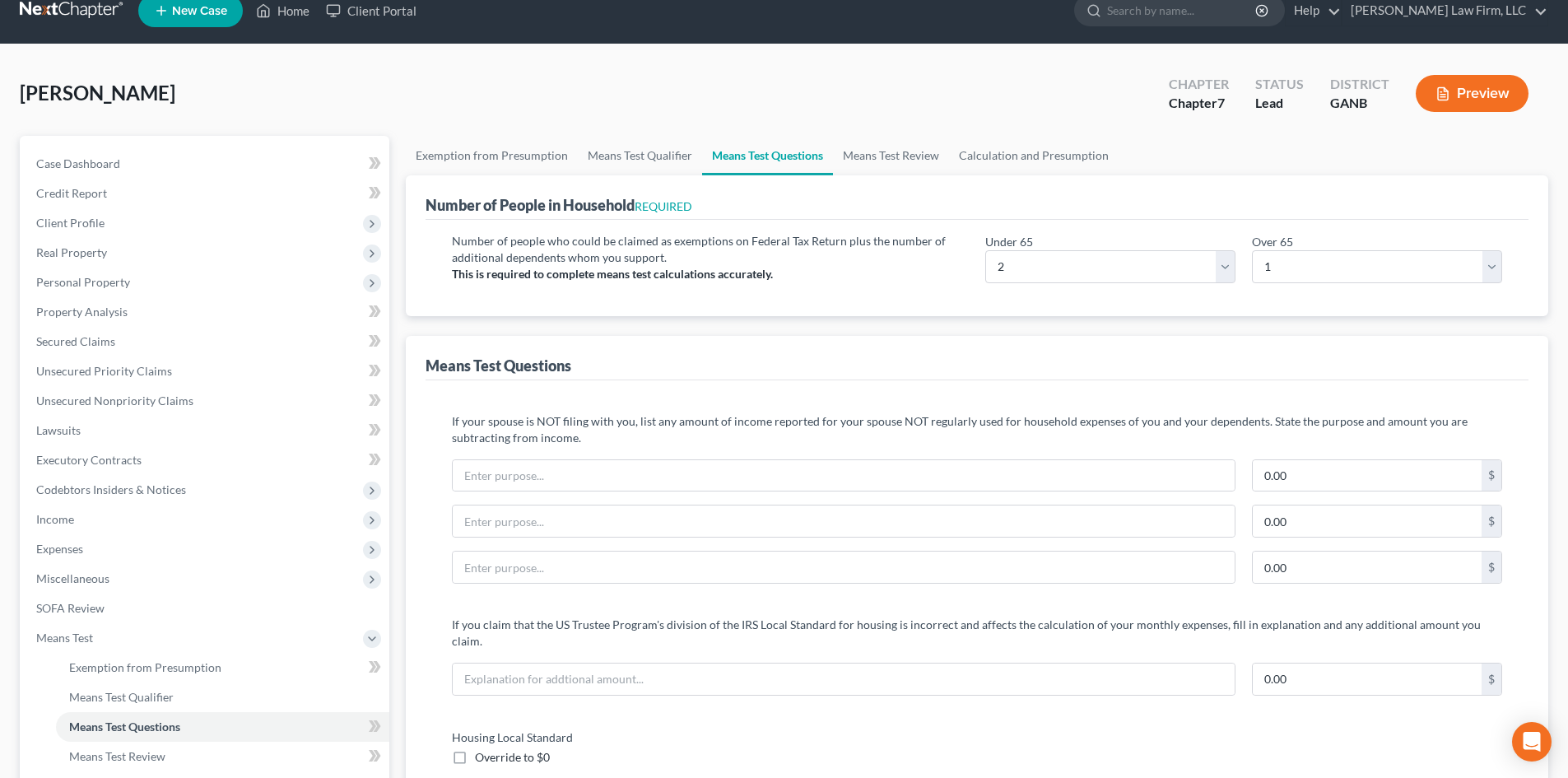
scroll to position [0, 0]
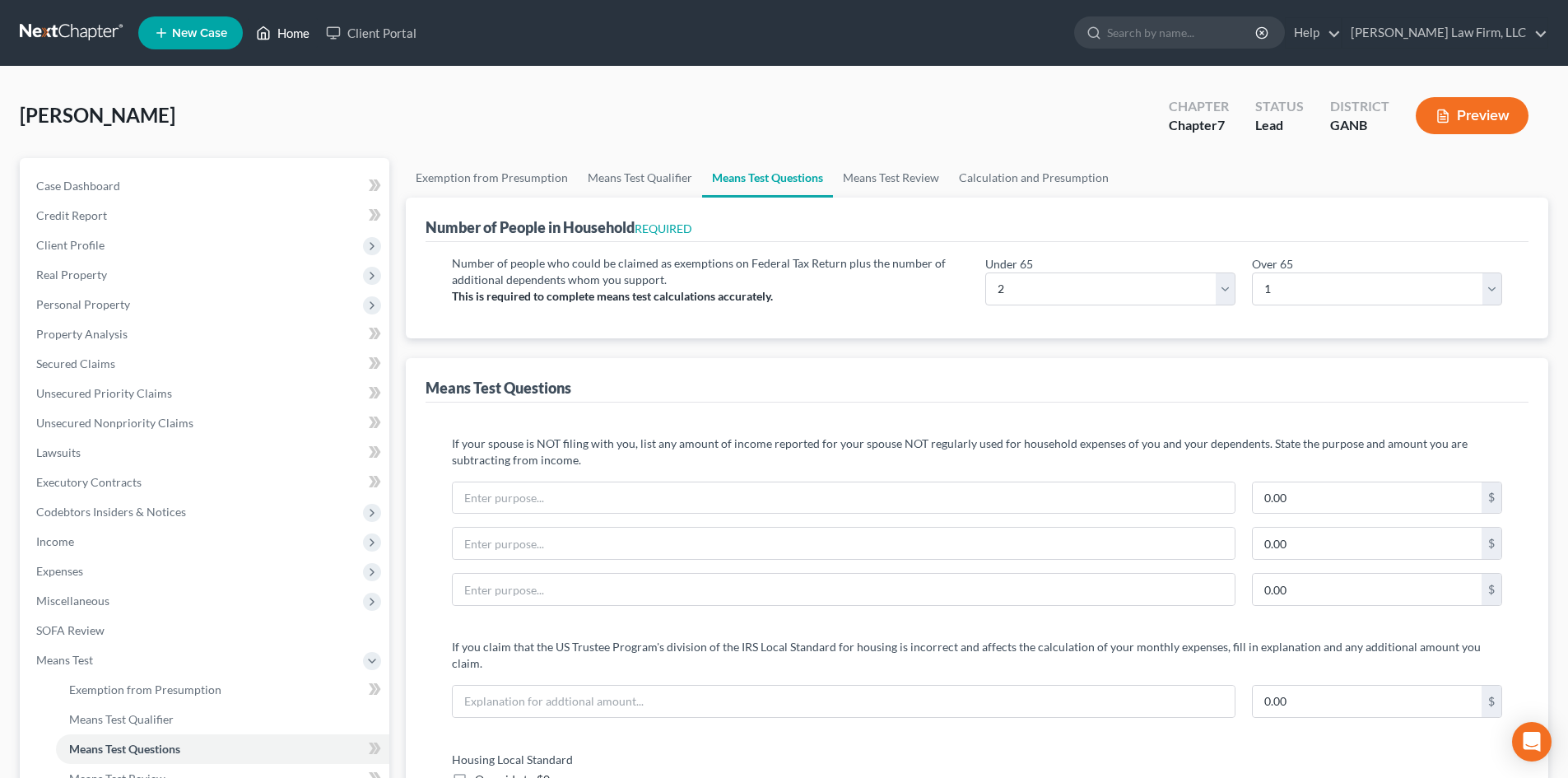
click at [306, 28] on link "Home" at bounding box center [283, 33] width 70 height 29
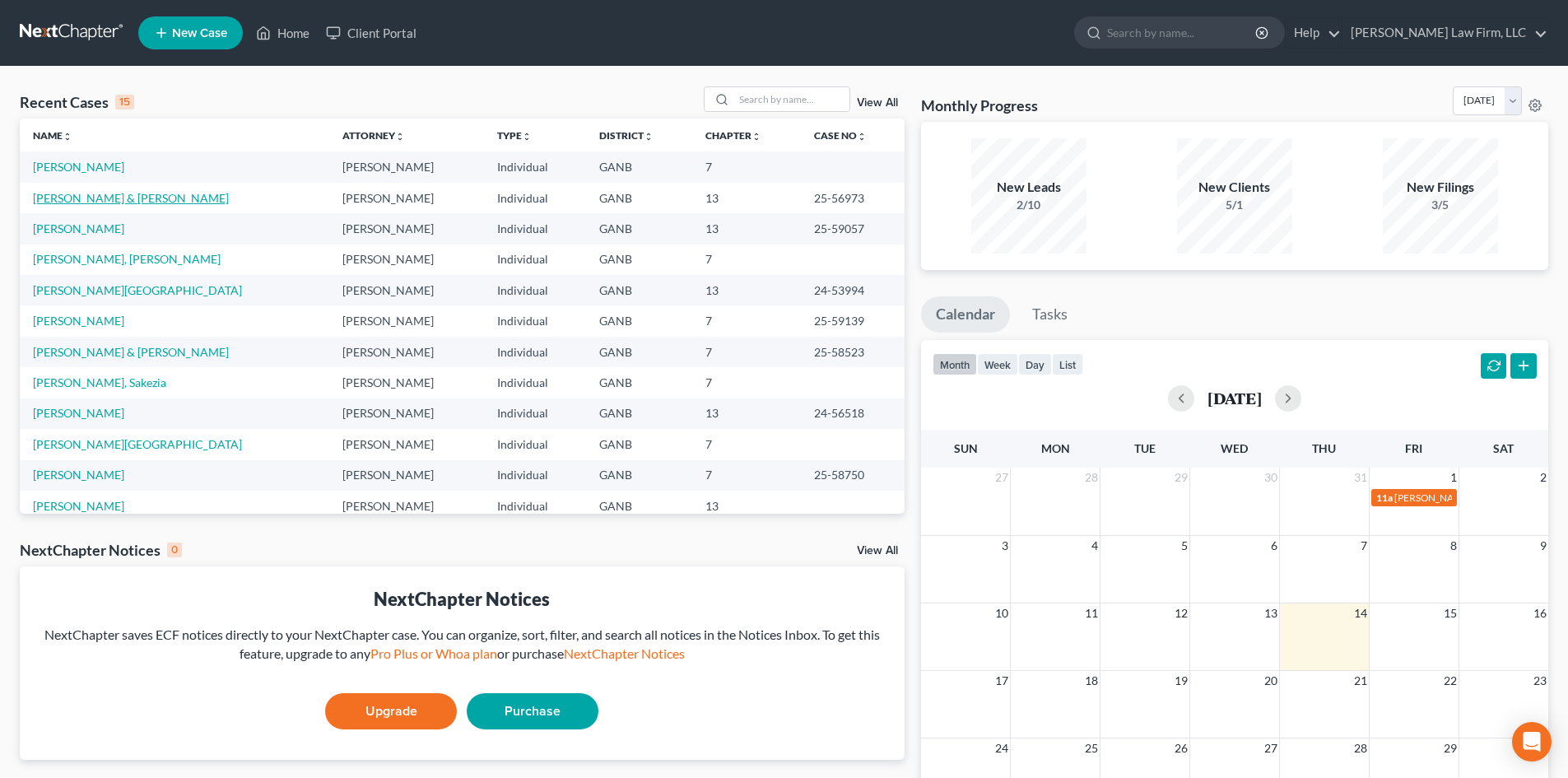
click at [85, 197] on link "Schechtel, Laura & Gaston" at bounding box center [131, 198] width 196 height 14
select select "6"
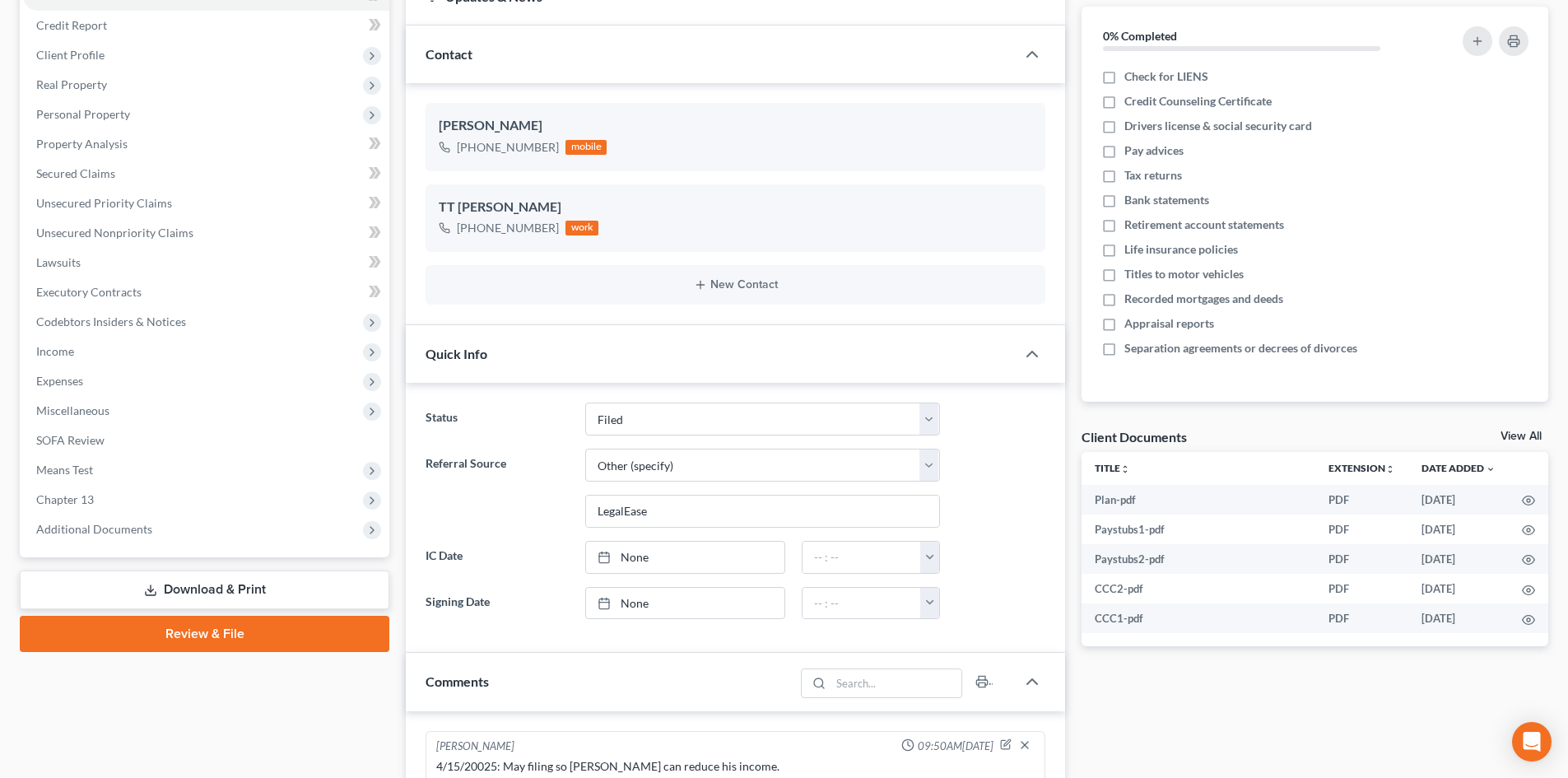
scroll to position [329, 0]
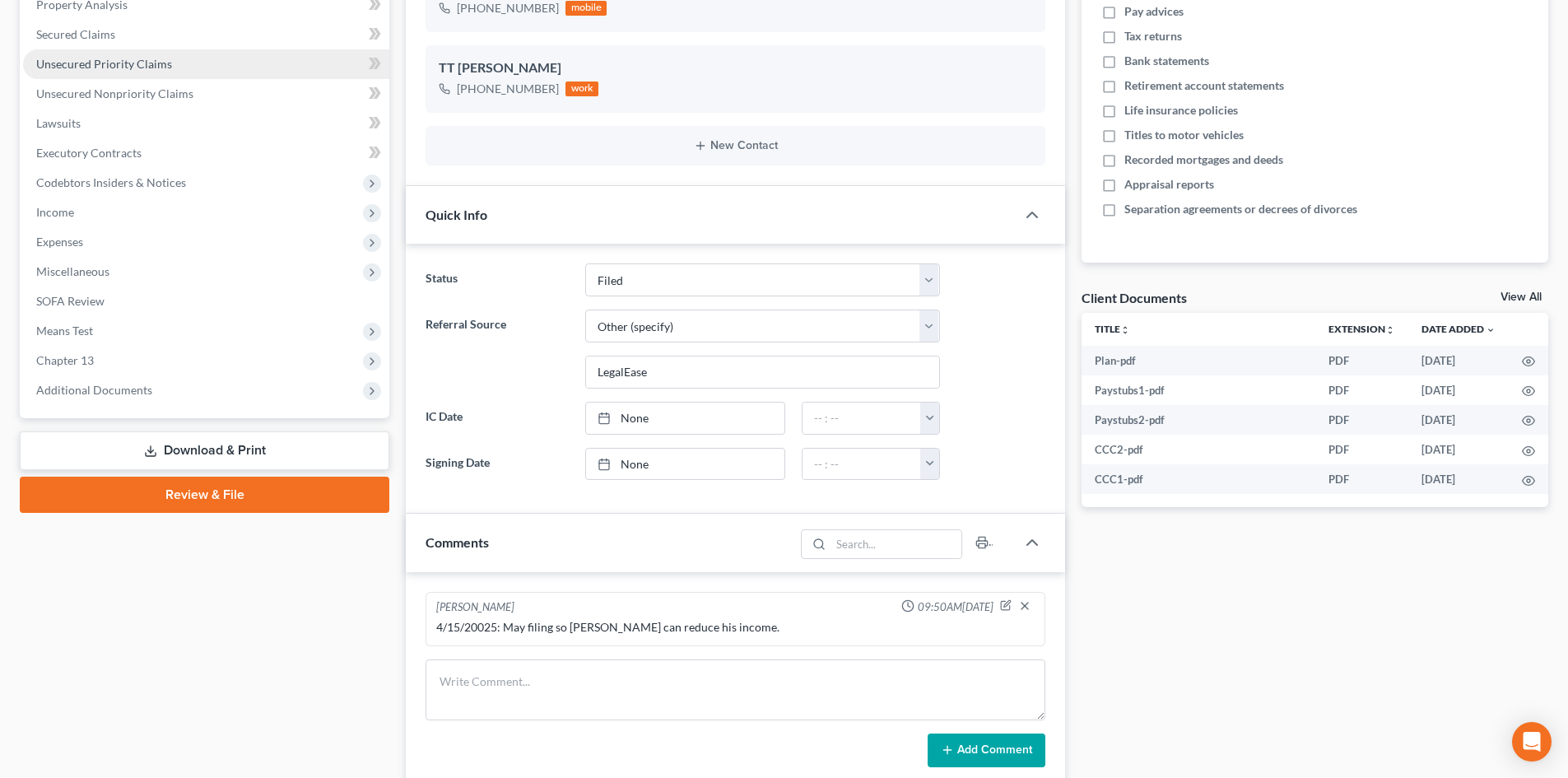
click at [87, 67] on span "Unsecured Priority Claims" at bounding box center [104, 64] width 136 height 14
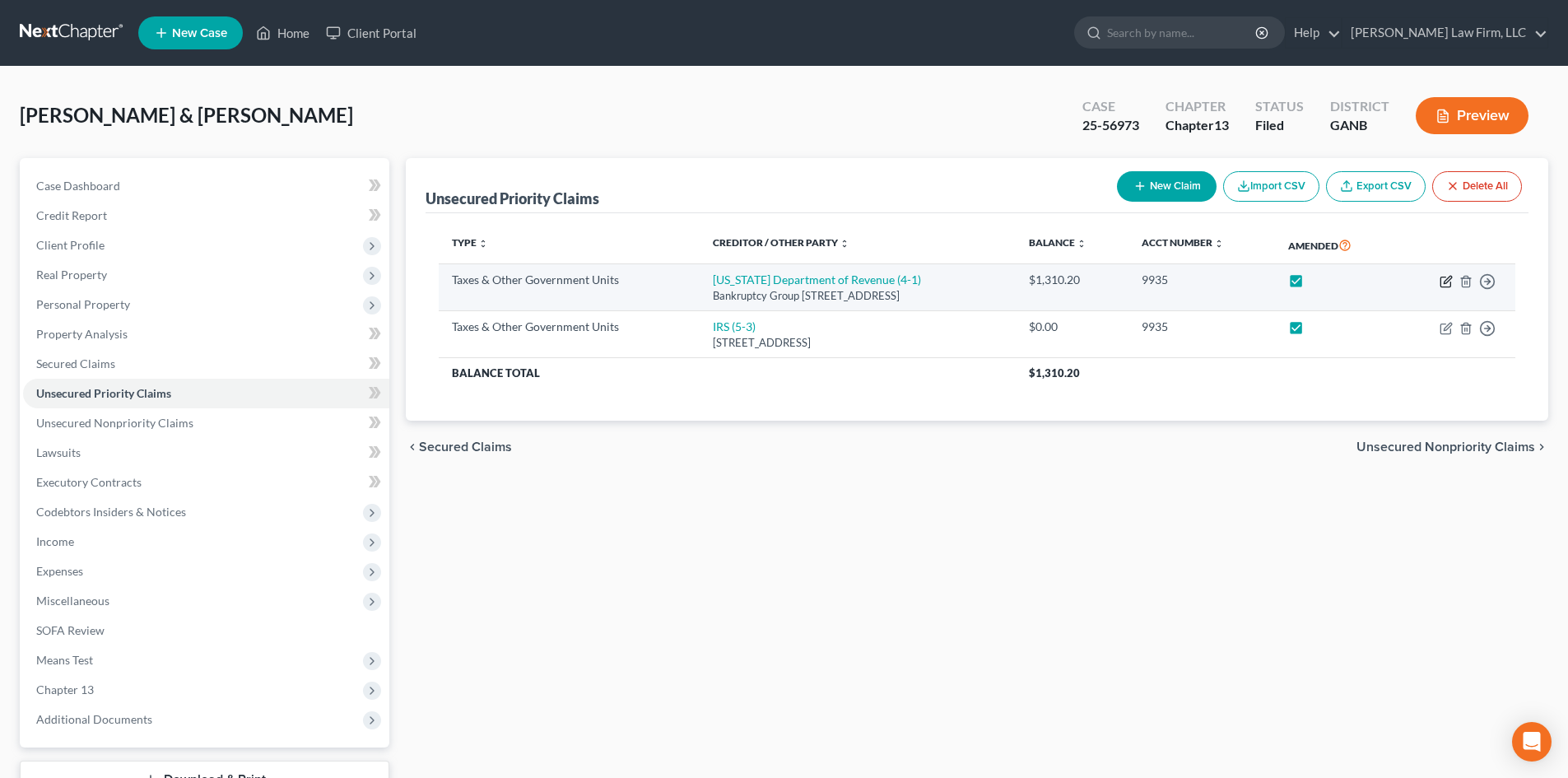
click at [1443, 279] on icon "button" at bounding box center [1446, 281] width 13 height 13
select select "2"
select select "10"
select select "2"
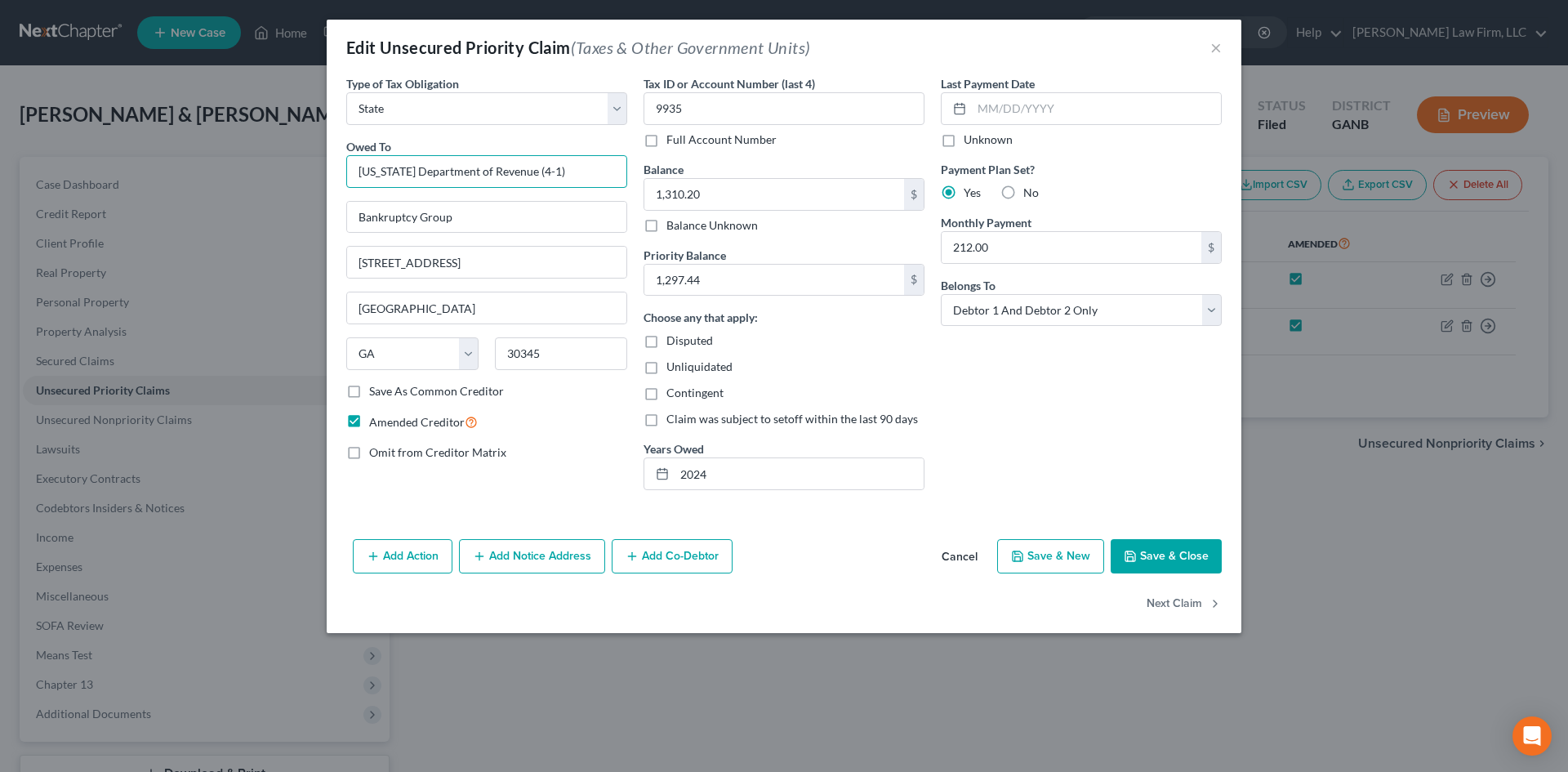
click at [540, 171] on input "Georgia Department of Revenue (4-1)" at bounding box center [486, 172] width 280 height 33
type input "Georgia Department of Revenue (4-2)"
click at [733, 190] on input "1,310.20" at bounding box center [774, 194] width 260 height 31
type input "3,355.80"
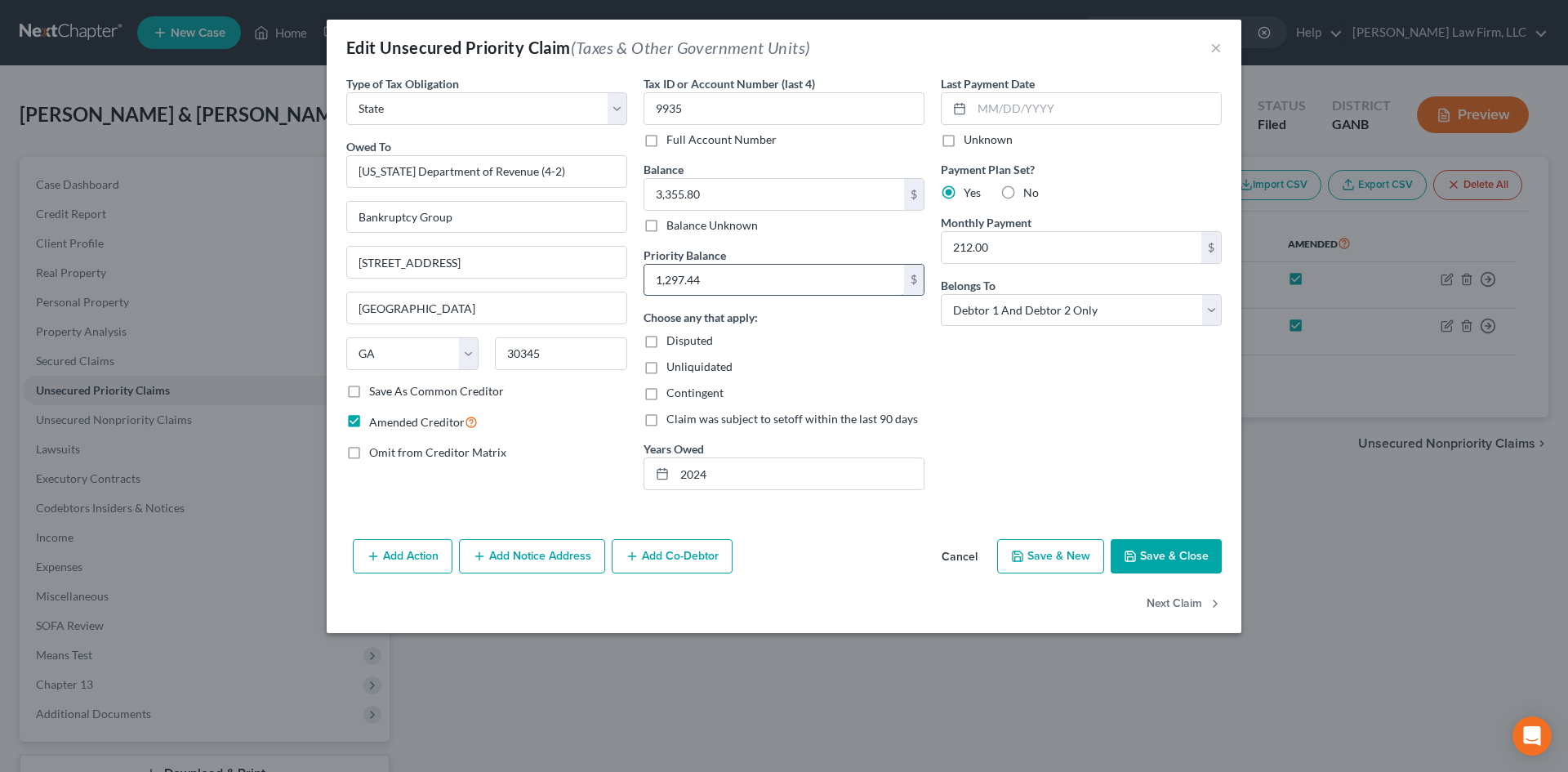
click at [707, 268] on input "1,297.44" at bounding box center [774, 280] width 260 height 31
type input "2,710.89"
click at [1170, 563] on button "Save & Close" at bounding box center [1166, 556] width 111 height 34
